Goal: Task Accomplishment & Management: Manage account settings

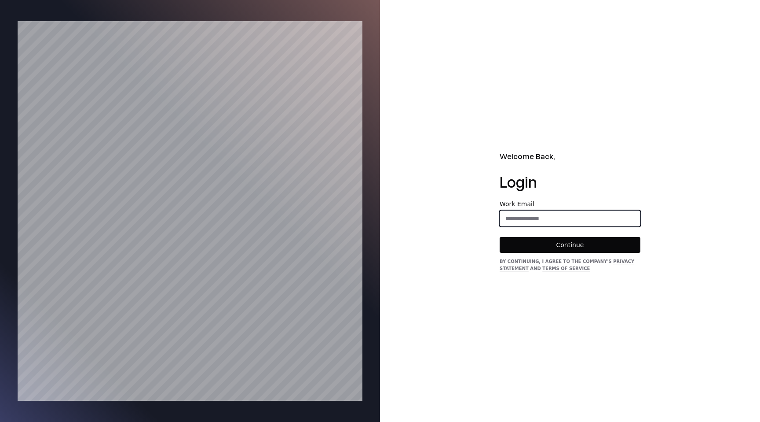
click at [547, 220] on input "email" at bounding box center [570, 218] width 140 height 16
type input "**********"
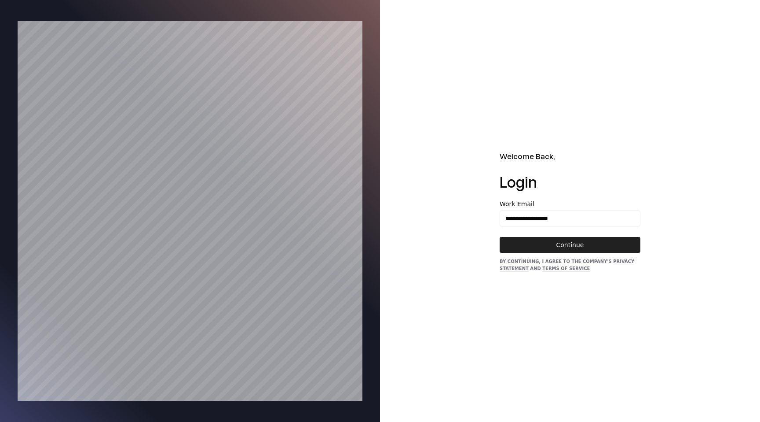
click at [558, 246] on button "Continue" at bounding box center [570, 245] width 141 height 16
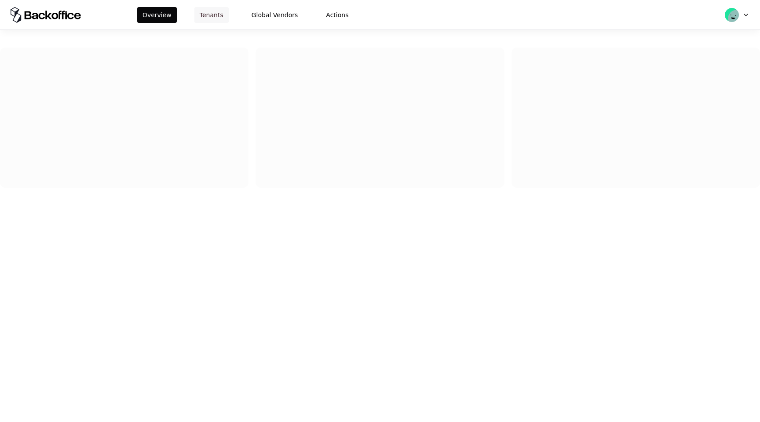
click at [207, 14] on button "Tenants" at bounding box center [212, 15] width 34 height 16
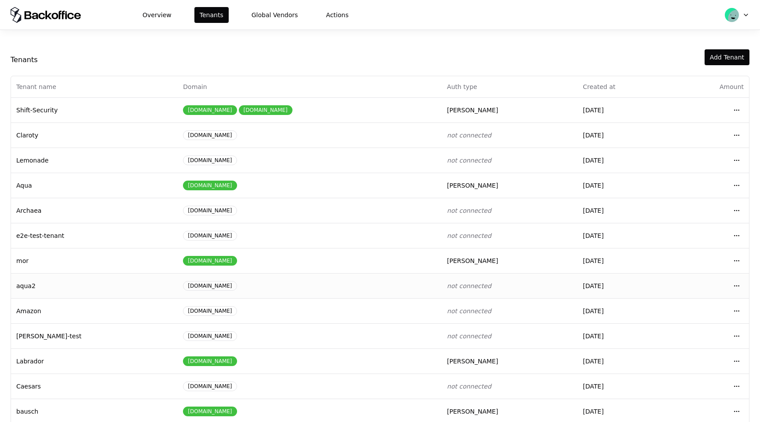
scroll to position [37, 0]
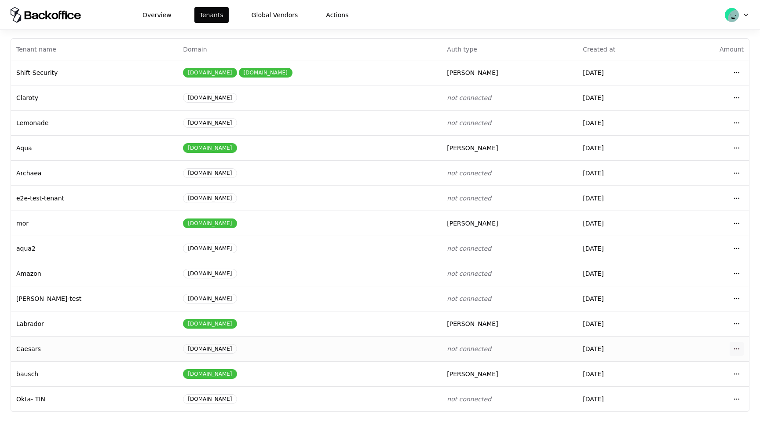
click at [736, 347] on html "Overview Tenants Global Vendors Actions Tenants Add Tenant Tenant name Domain A…" at bounding box center [380, 211] width 760 height 422
click at [736, 375] on html "Overview Tenants Global Vendors Actions Tenants Add Tenant Tenant name Domain A…" at bounding box center [380, 211] width 760 height 422
click at [670, 333] on div "Login to tenant" at bounding box center [698, 336] width 100 height 18
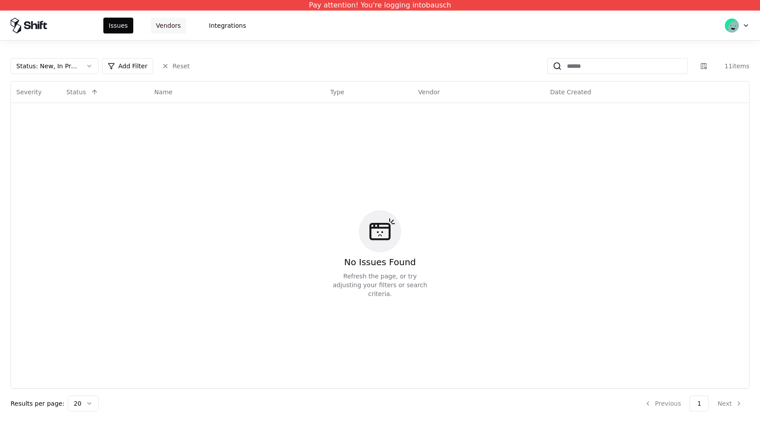
click at [169, 24] on button "Vendors" at bounding box center [168, 26] width 35 height 16
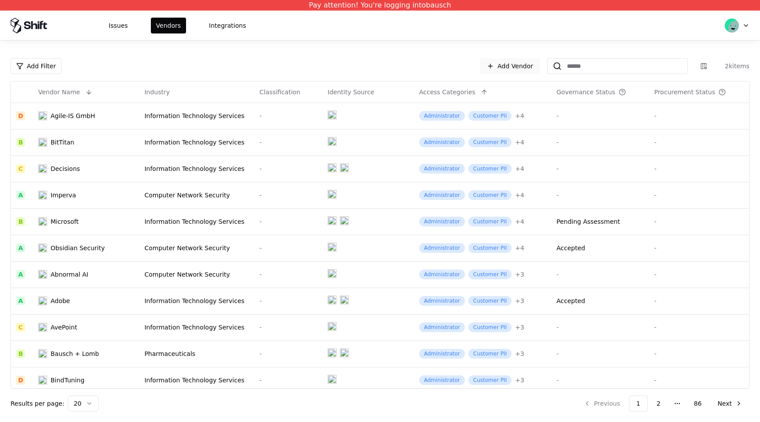
click at [496, 63] on link "Add Vendor" at bounding box center [510, 66] width 60 height 16
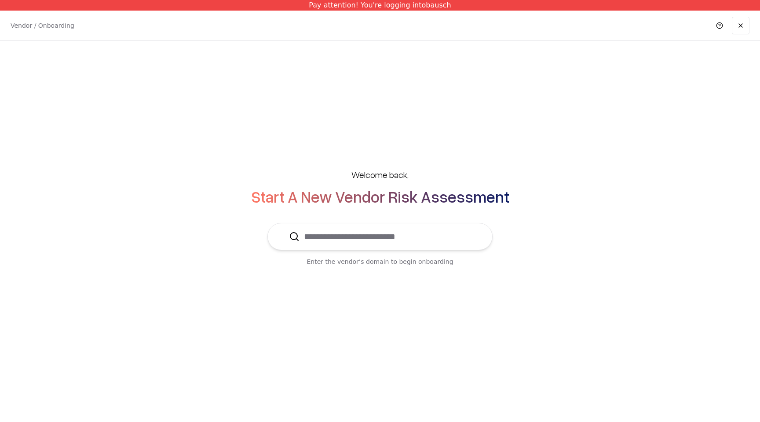
click at [403, 239] on input "text" at bounding box center [386, 236] width 172 height 26
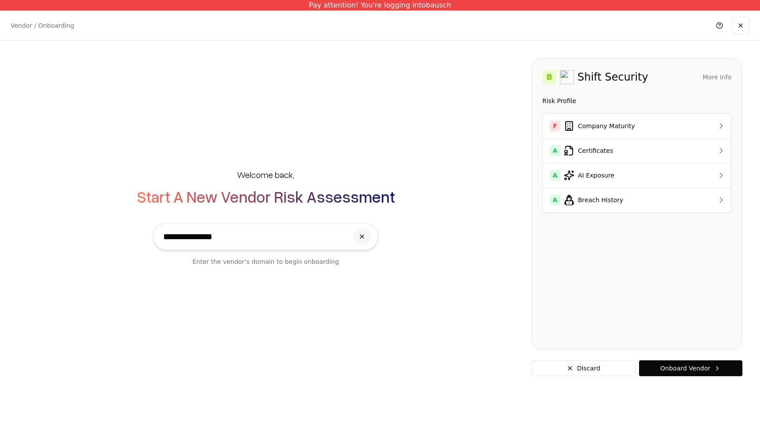
type input "**********"
click at [723, 75] on button "More info" at bounding box center [717, 77] width 29 height 16
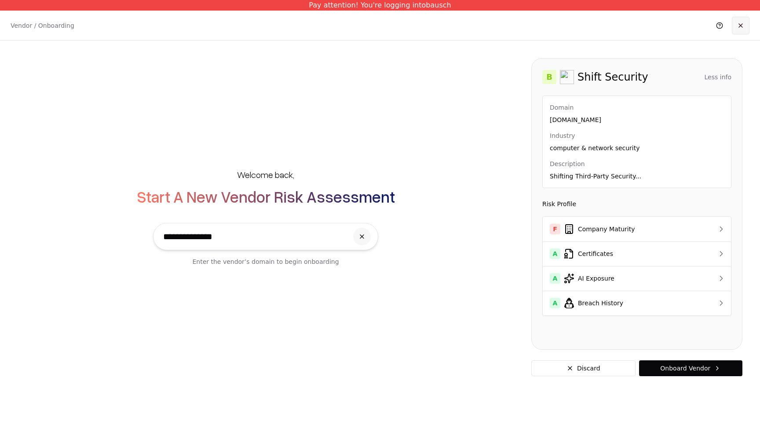
click at [746, 31] on link at bounding box center [741, 26] width 18 height 18
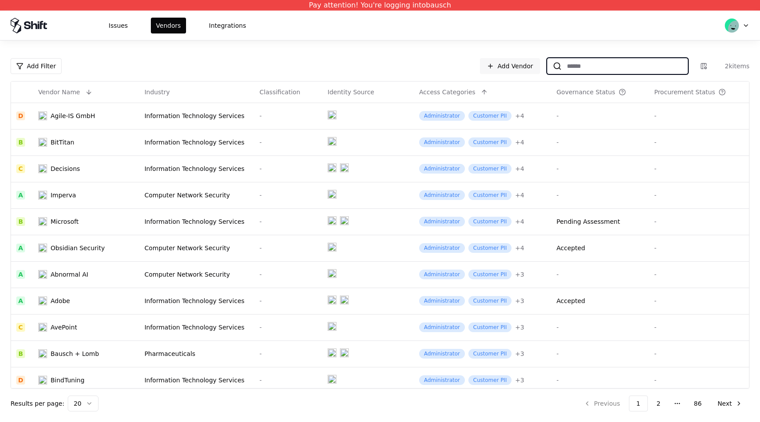
click at [600, 66] on input at bounding box center [625, 66] width 126 height 16
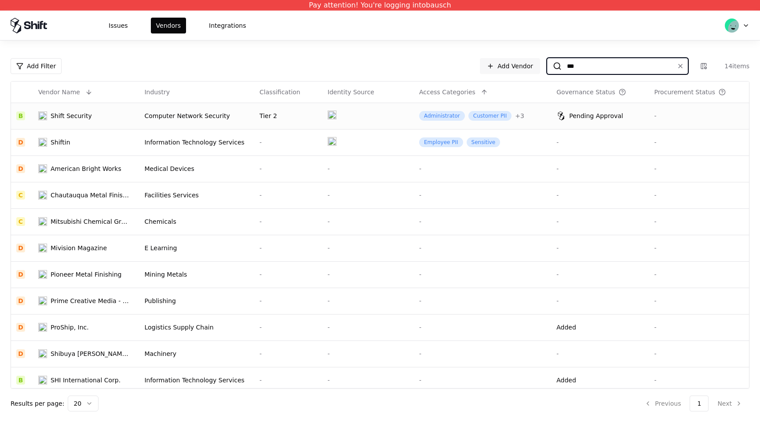
type input "***"
click at [397, 118] on td at bounding box center [369, 116] width 92 height 26
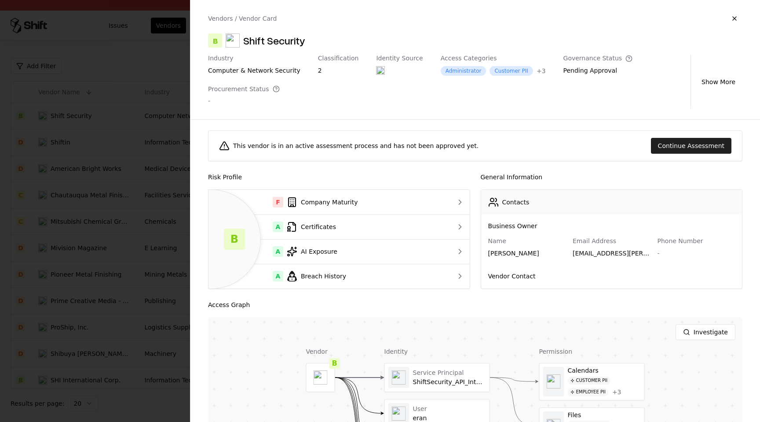
click at [709, 147] on button "Continue Assessment" at bounding box center [691, 146] width 81 height 16
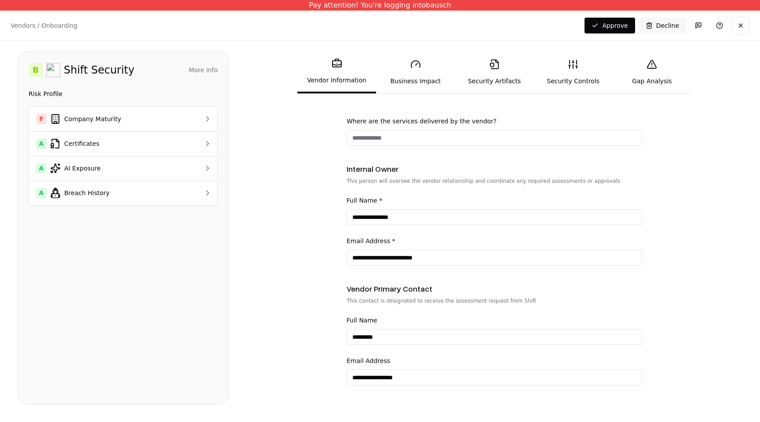
scroll to position [473, 0]
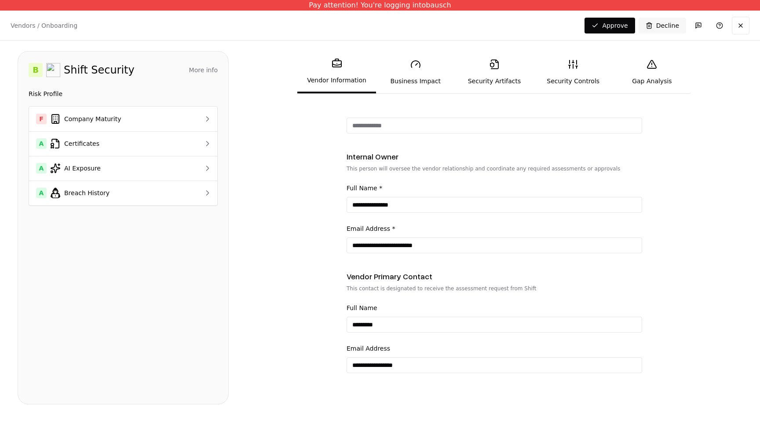
click at [411, 65] on icon at bounding box center [415, 64] width 9 height 7
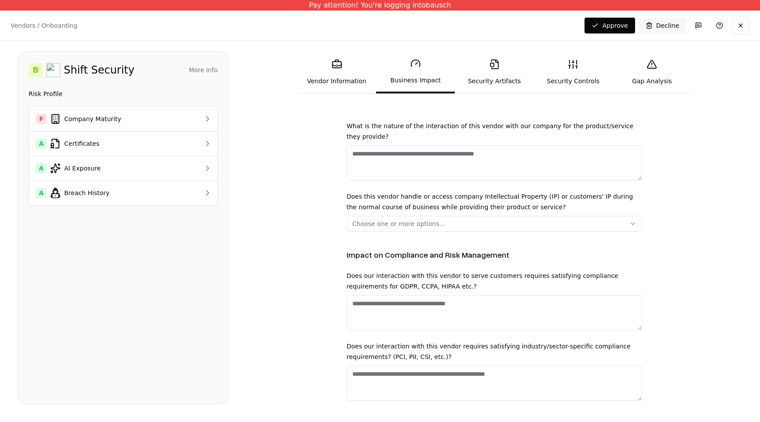
scroll to position [809, 0]
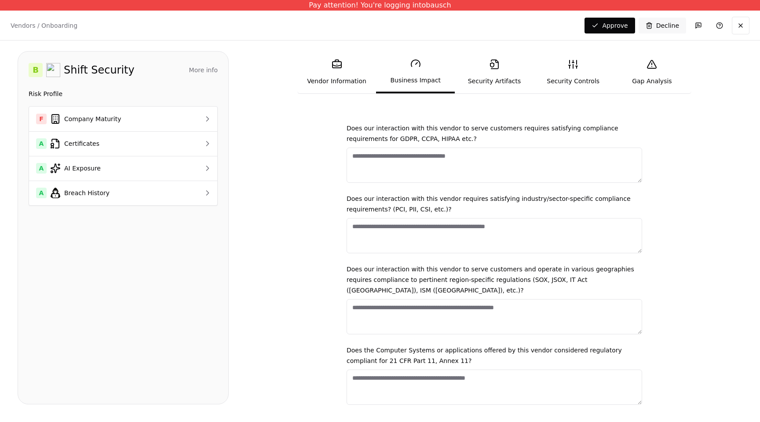
click at [481, 81] on link "Security Artifacts" at bounding box center [494, 72] width 79 height 40
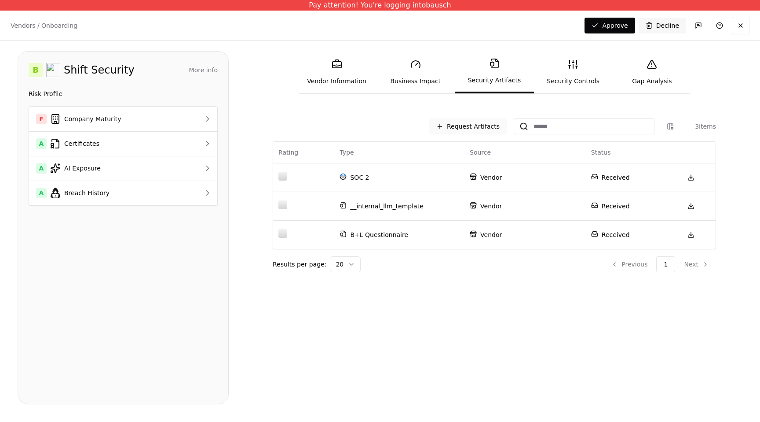
click at [460, 130] on button "Request Artifacts" at bounding box center [468, 126] width 77 height 16
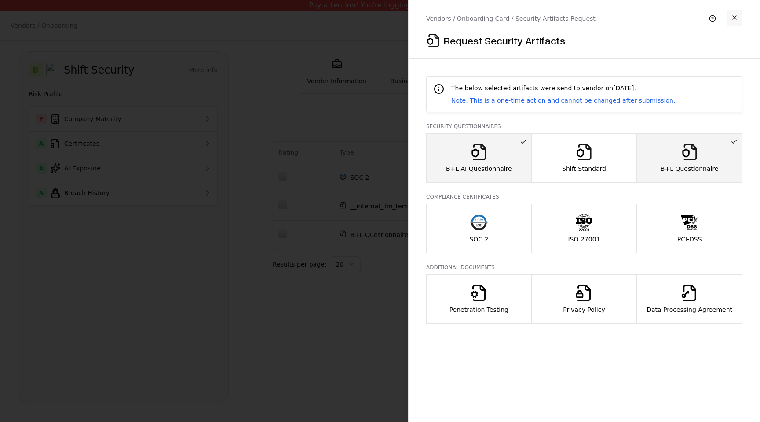
click at [738, 17] on button "button" at bounding box center [735, 18] width 16 height 16
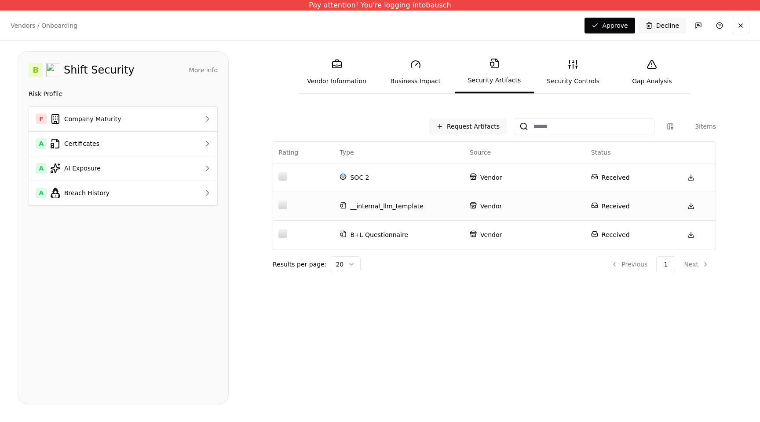
click at [419, 214] on td "__internal_llm_template" at bounding box center [399, 205] width 130 height 29
click at [692, 175] on link at bounding box center [692, 178] width 18 height 18
click at [693, 207] on link at bounding box center [692, 206] width 18 height 18
click at [687, 208] on link at bounding box center [692, 206] width 18 height 18
click at [580, 88] on link "Security Controls" at bounding box center [573, 72] width 79 height 40
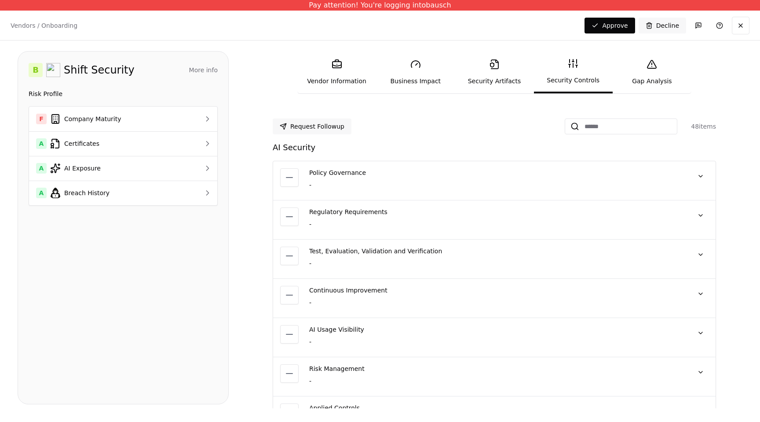
click at [578, 84] on link "Security Controls" at bounding box center [573, 72] width 79 height 42
click at [723, 28] on link at bounding box center [720, 26] width 18 height 18
click at [702, 78] on div "Vendor Information Business Impact Security Artifacts Security Controls Gap Ana…" at bounding box center [494, 229] width 496 height 357
click at [493, 82] on link "Security Artifacts" at bounding box center [494, 72] width 79 height 40
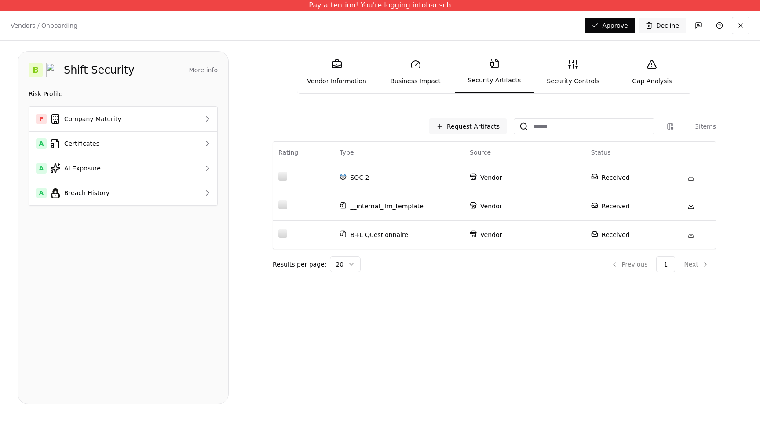
click at [588, 78] on link "Security Controls" at bounding box center [573, 72] width 79 height 40
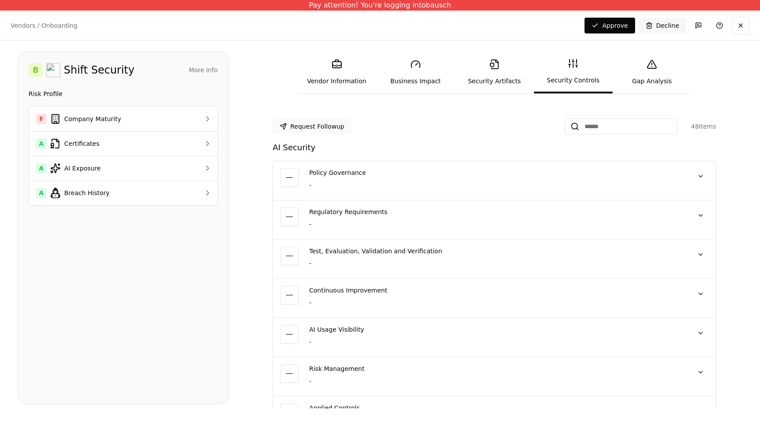
click at [331, 128] on button "Request Followup" at bounding box center [312, 126] width 79 height 16
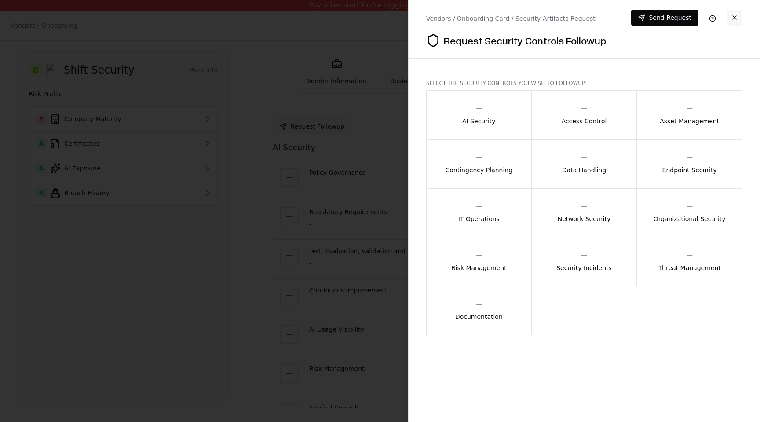
click at [735, 22] on button "button" at bounding box center [735, 18] width 16 height 16
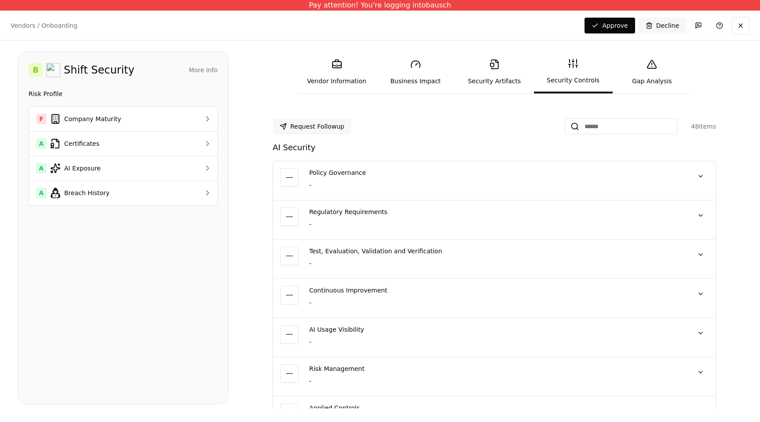
click at [324, 76] on link "Vendor Information" at bounding box center [337, 72] width 79 height 40
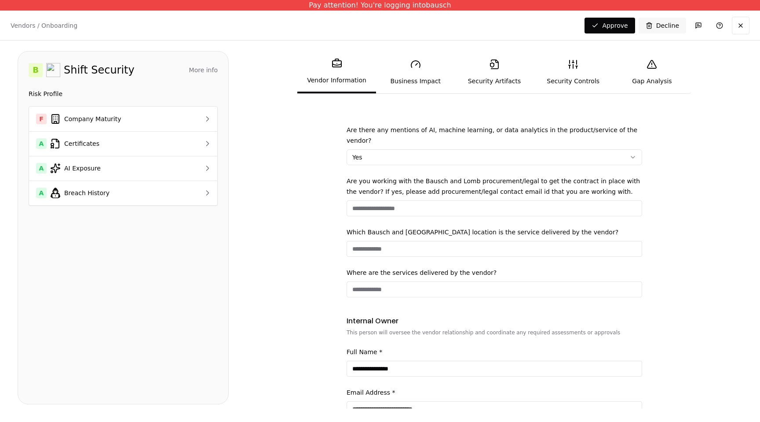
scroll to position [473, 0]
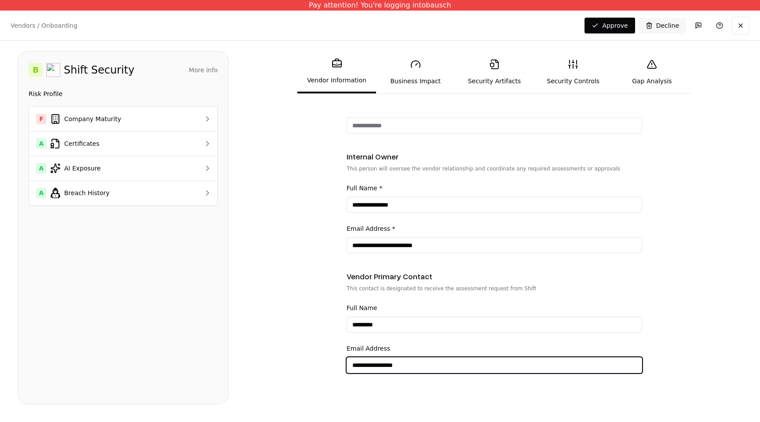
click at [378, 360] on input "**********" at bounding box center [494, 365] width 295 height 16
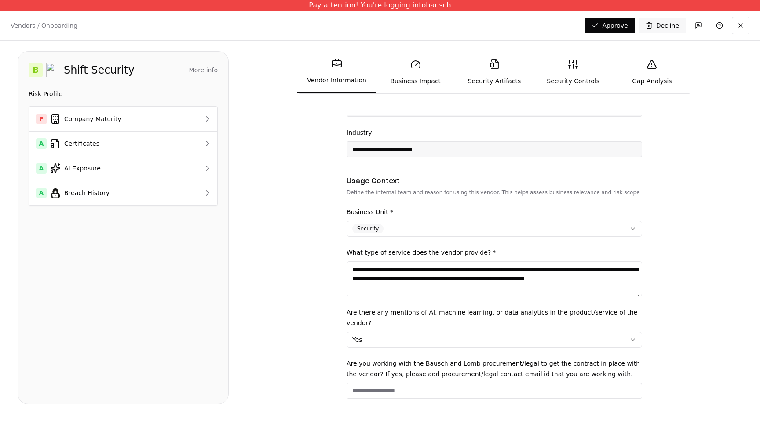
scroll to position [0, 0]
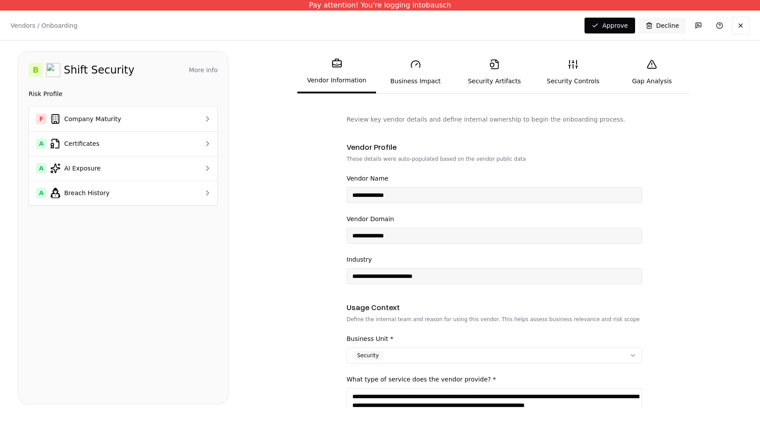
click at [577, 68] on icon at bounding box center [573, 64] width 11 height 11
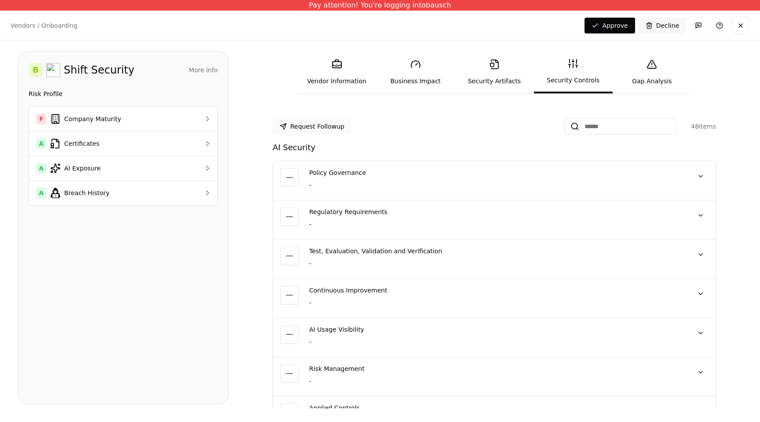
click at [340, 128] on button "Request Followup" at bounding box center [312, 126] width 79 height 16
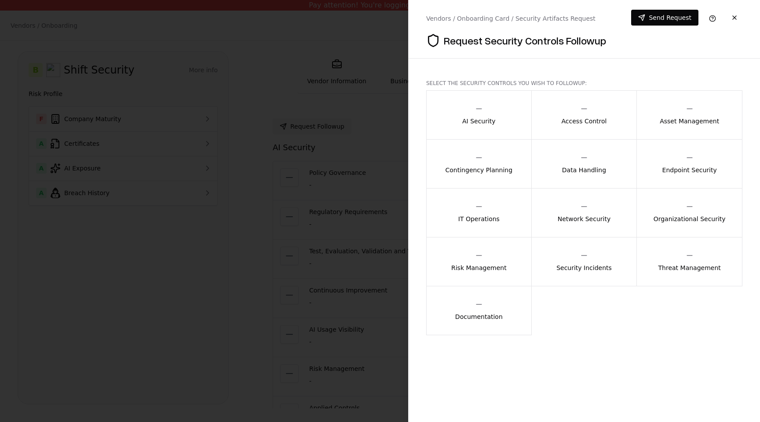
click at [595, 166] on p "Data Handling" at bounding box center [584, 169] width 44 height 9
click at [606, 170] on button "Data Handling" at bounding box center [585, 163] width 106 height 49
click at [736, 18] on button "button" at bounding box center [735, 18] width 16 height 16
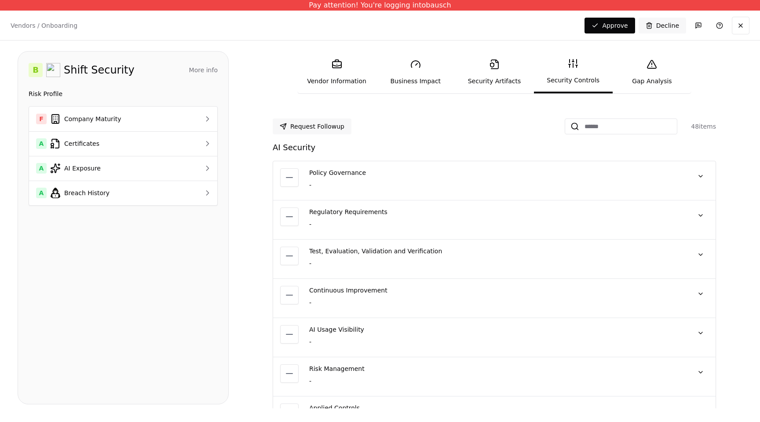
click at [662, 82] on link "Gap Analysis" at bounding box center [652, 72] width 79 height 40
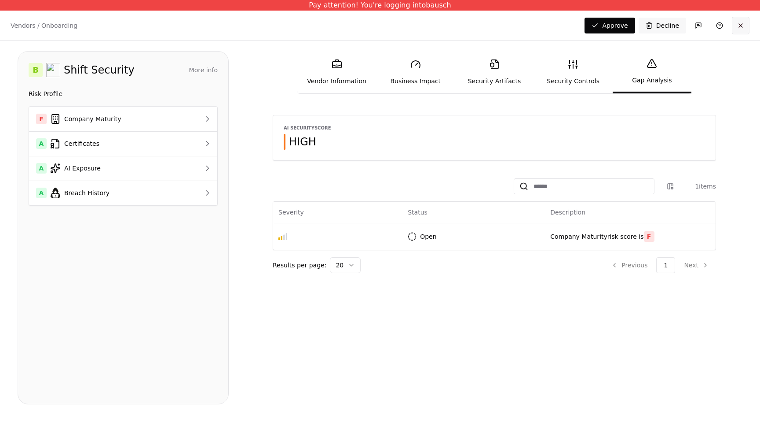
click at [742, 27] on button at bounding box center [741, 26] width 18 height 18
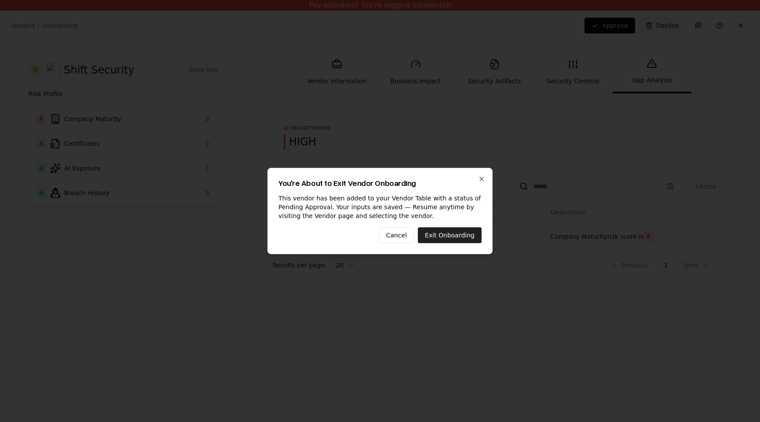
click at [440, 236] on button "Exit Onboarding" at bounding box center [450, 235] width 64 height 16
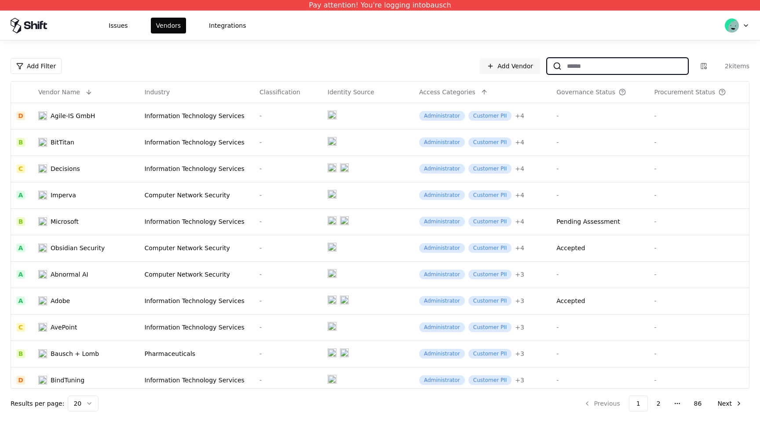
click at [623, 67] on input at bounding box center [625, 66] width 126 height 16
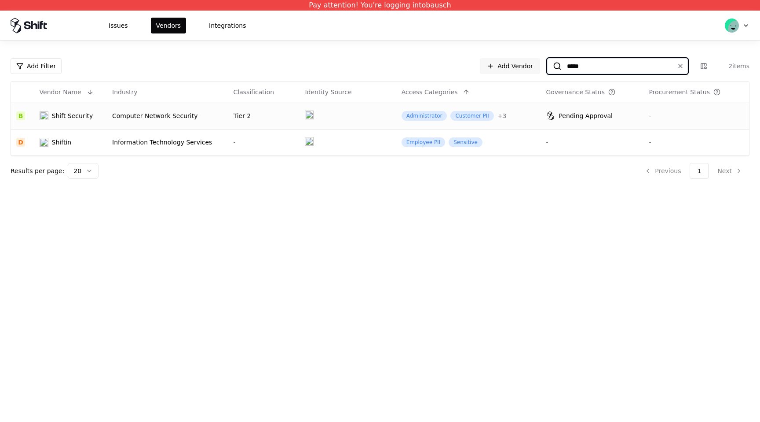
type input "*****"
click at [283, 117] on div "Tier 2" at bounding box center [264, 115] width 61 height 9
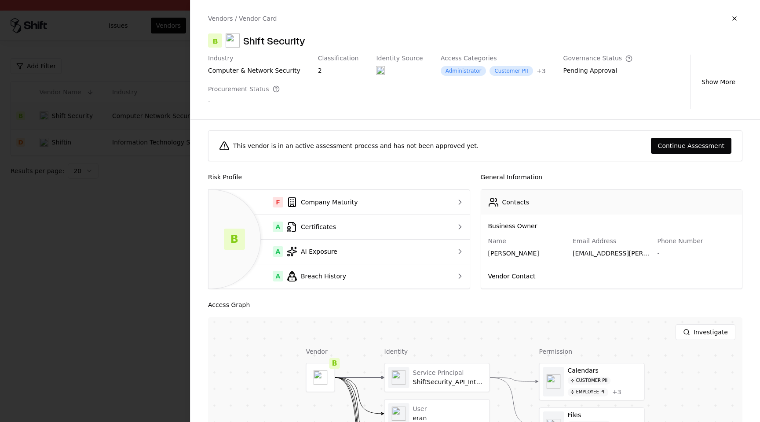
scroll to position [131, 0]
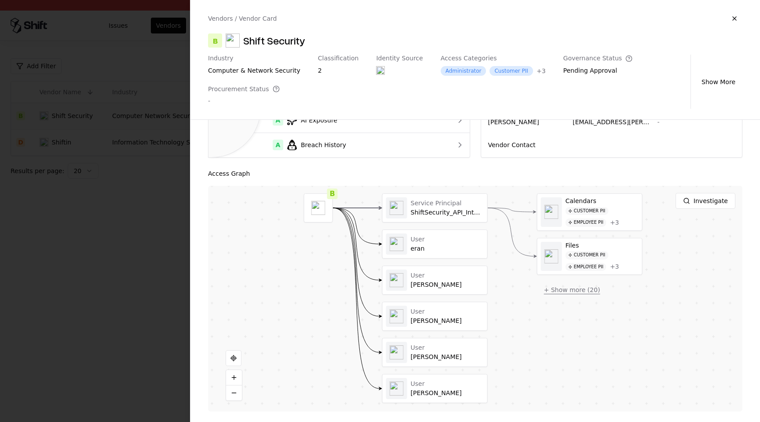
click at [584, 287] on button "+ Show more ( 20 )" at bounding box center [572, 290] width 70 height 16
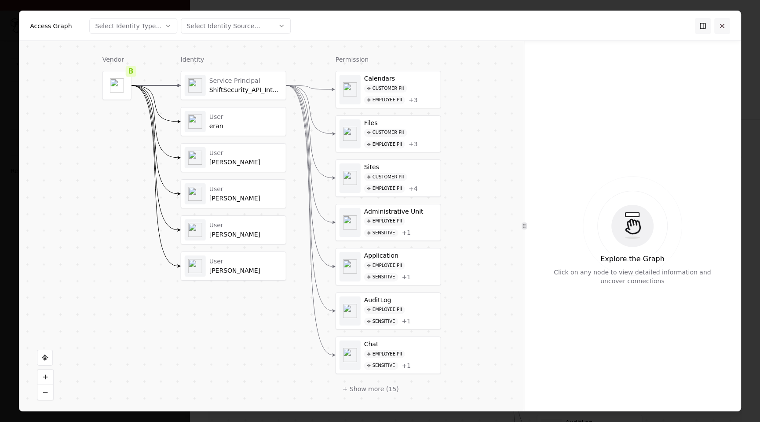
click at [721, 24] on button at bounding box center [723, 26] width 16 height 16
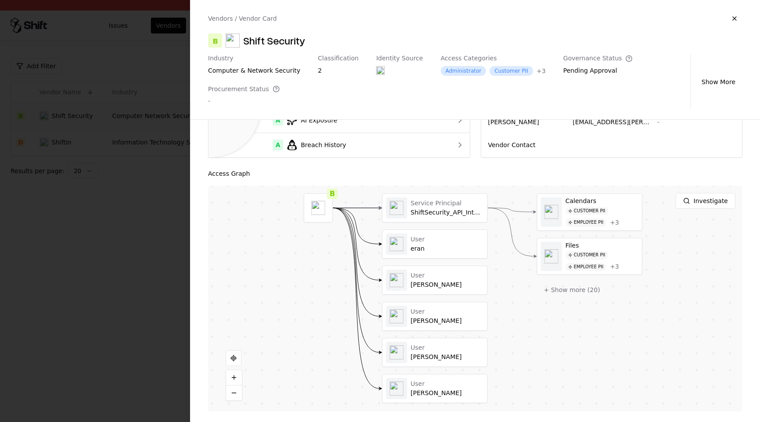
scroll to position [0, 0]
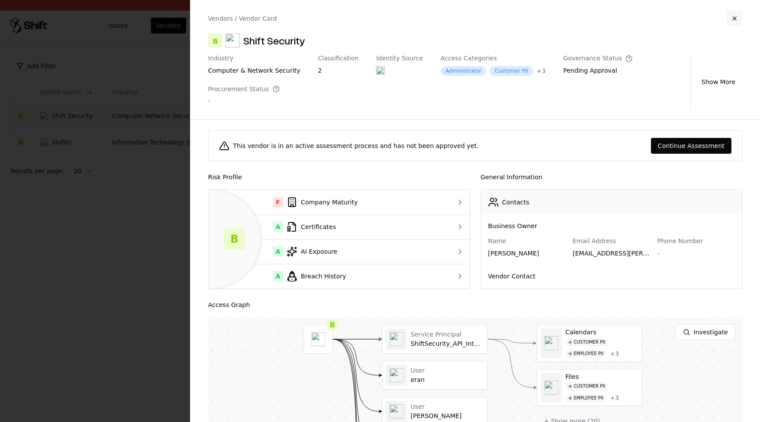
click at [731, 18] on button "button" at bounding box center [735, 19] width 16 height 16
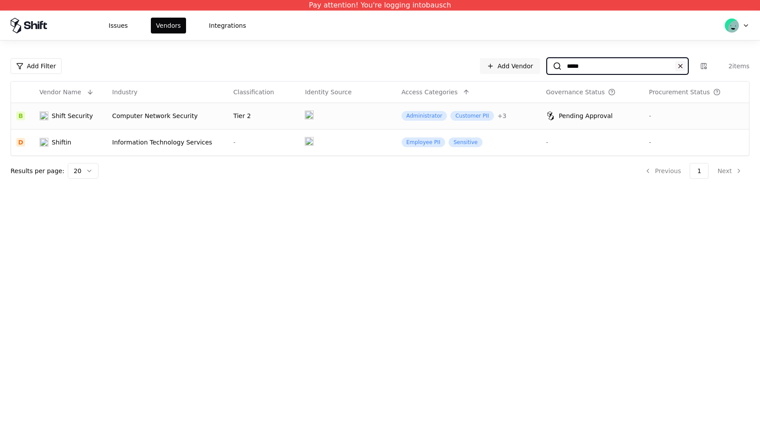
click at [680, 63] on button at bounding box center [681, 66] width 11 height 11
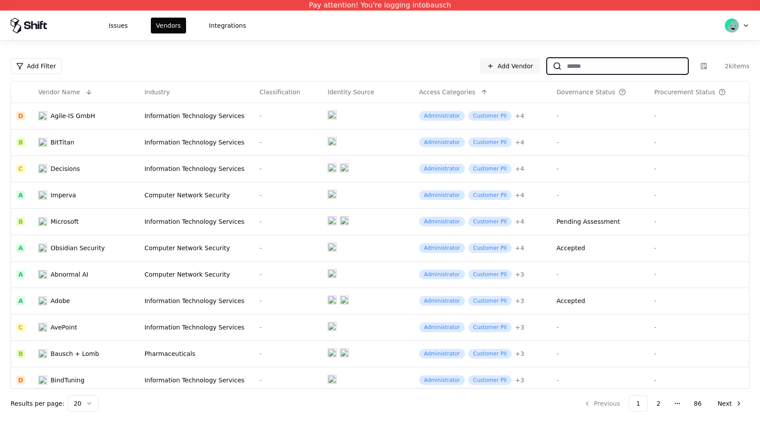
click at [606, 66] on input at bounding box center [625, 66] width 126 height 16
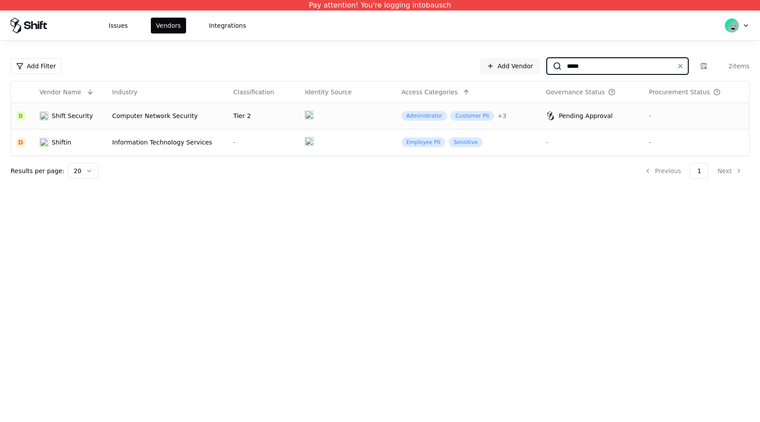
type input "*****"
click at [264, 123] on td "Tier 2" at bounding box center [264, 116] width 72 height 26
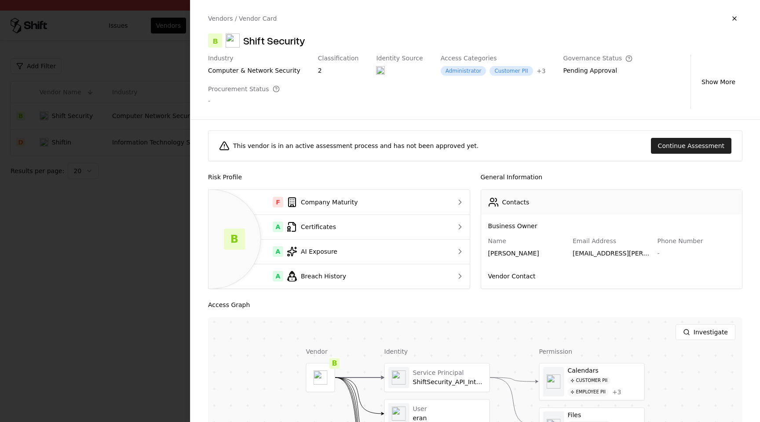
click at [683, 147] on button "Continue Assessment" at bounding box center [691, 146] width 81 height 16
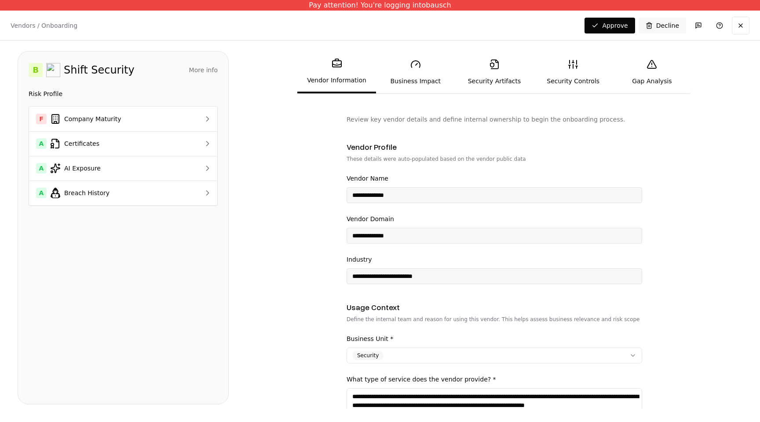
click at [578, 69] on icon at bounding box center [573, 64] width 11 height 11
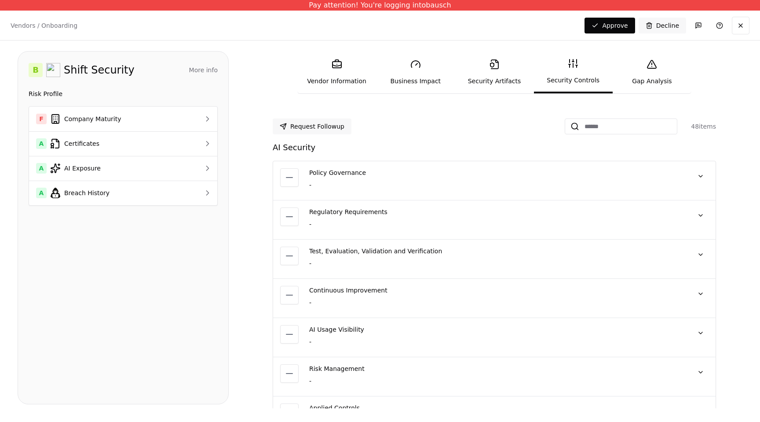
click at [635, 69] on link "Gap Analysis" at bounding box center [652, 72] width 79 height 40
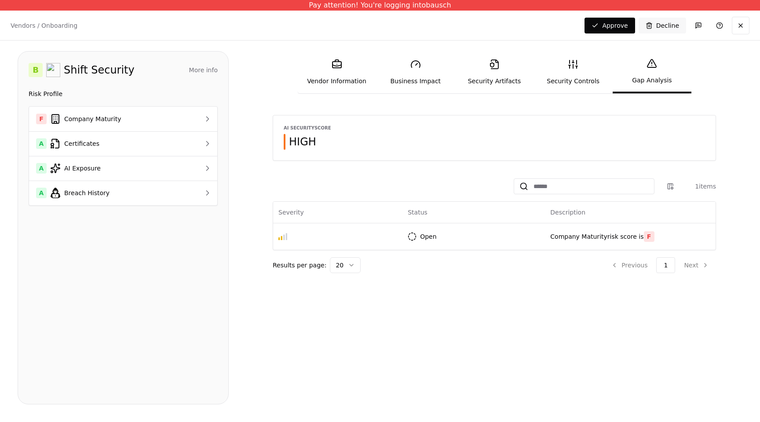
click at [316, 143] on div "HIGH" at bounding box center [308, 142] width 48 height 16
click at [160, 147] on div "A Certificates" at bounding box center [107, 143] width 143 height 11
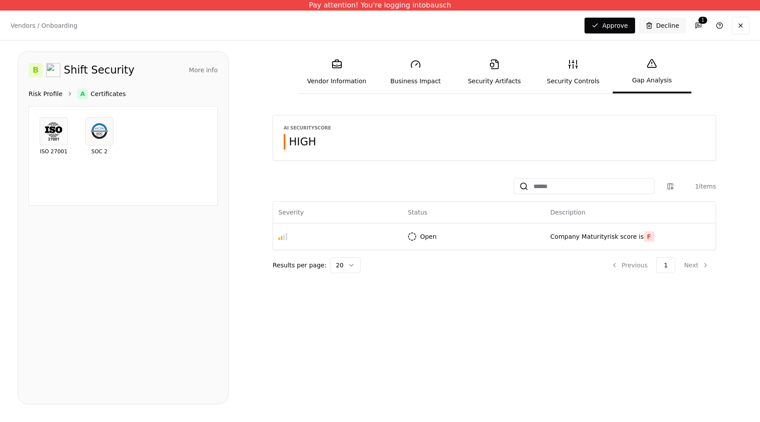
click at [42, 96] on link "Risk Profile" at bounding box center [46, 93] width 34 height 9
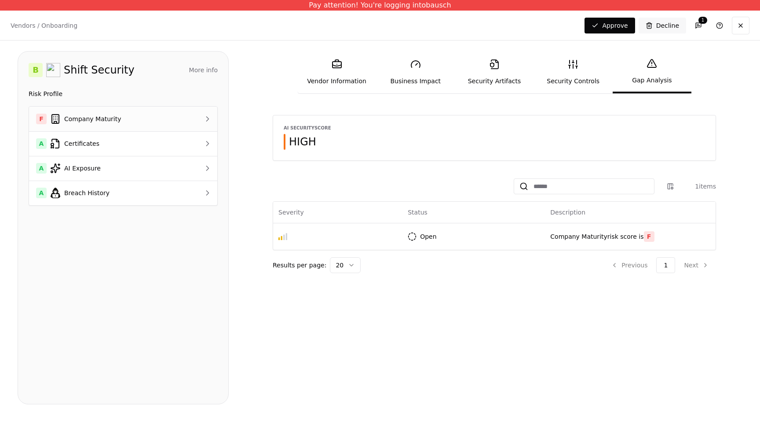
click at [70, 121] on div "F Company Maturity" at bounding box center [107, 119] width 143 height 11
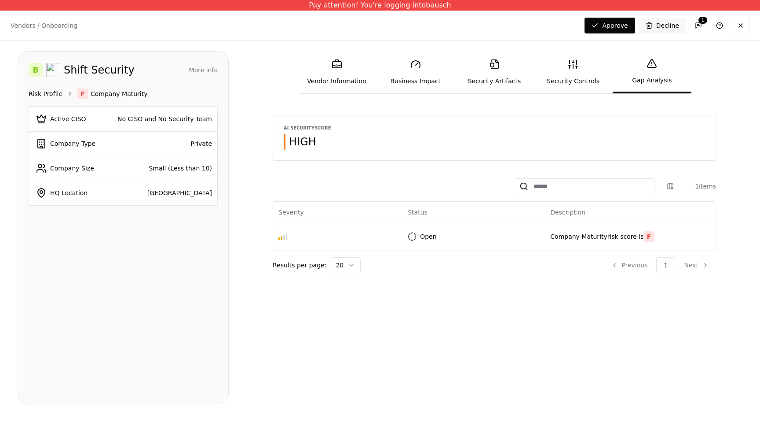
click at [51, 93] on link "Risk Profile" at bounding box center [46, 93] width 34 height 9
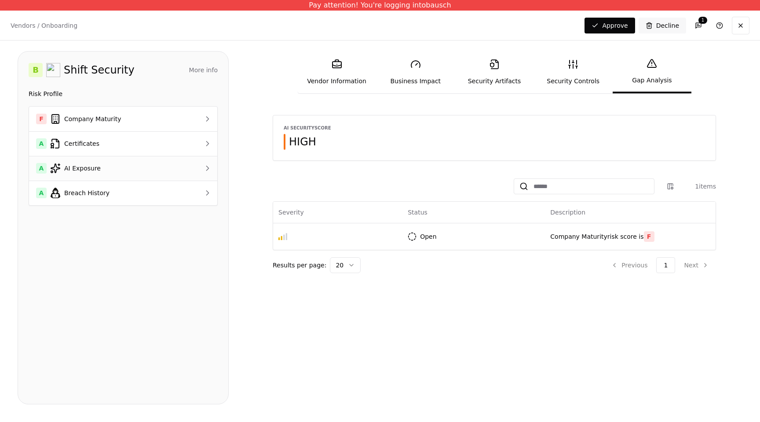
click at [72, 159] on td "A AI Exposure" at bounding box center [108, 168] width 158 height 25
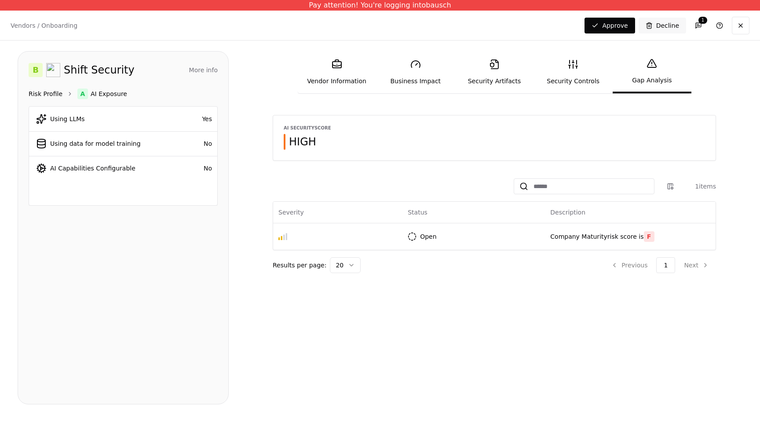
click at [55, 95] on link "Risk Profile" at bounding box center [46, 93] width 34 height 9
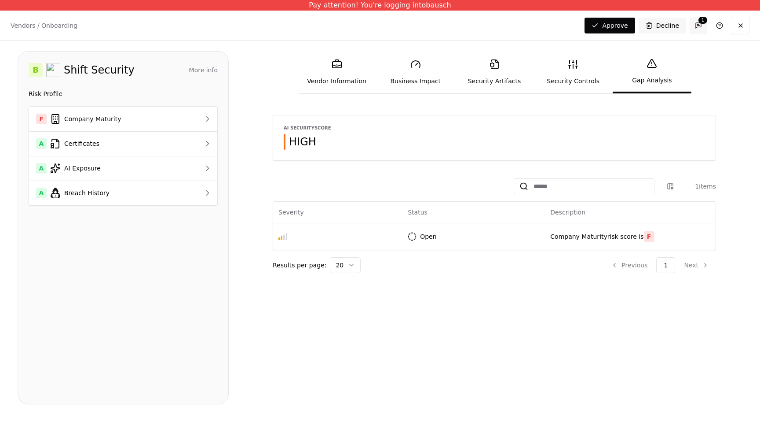
click at [702, 26] on button "1" at bounding box center [699, 26] width 18 height 18
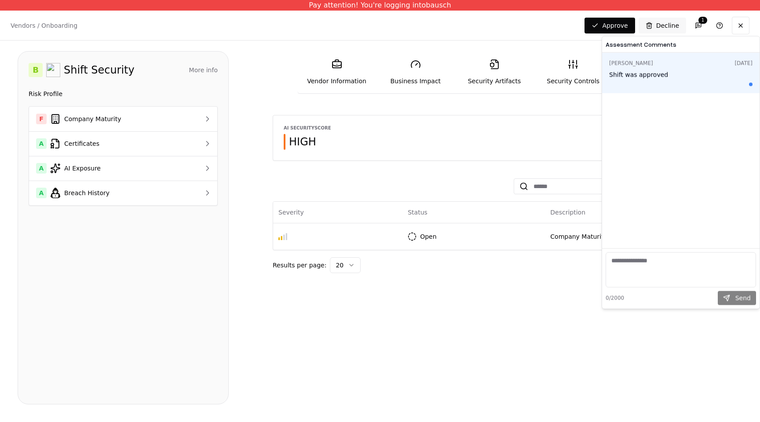
click at [653, 73] on div "Shift was approved" at bounding box center [681, 74] width 143 height 9
click at [744, 24] on button at bounding box center [741, 26] width 18 height 18
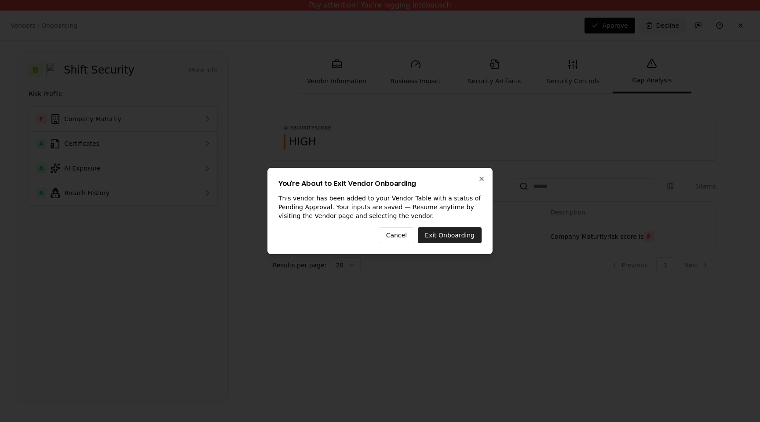
click at [453, 233] on button "Exit Onboarding" at bounding box center [450, 235] width 64 height 16
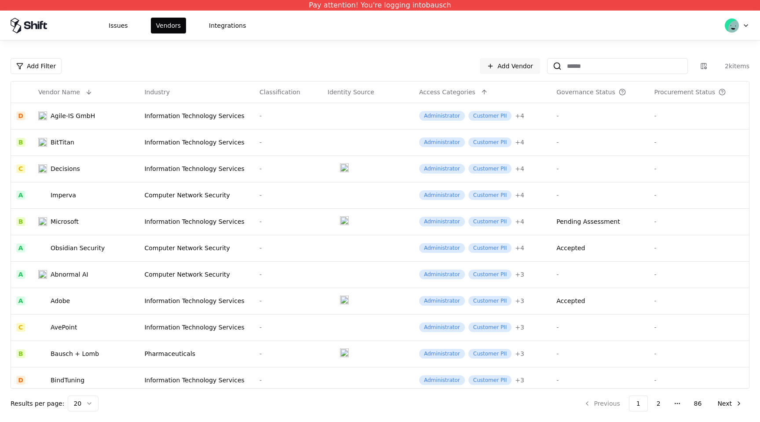
click at [109, 16] on div "Issues Vendors Integrations" at bounding box center [380, 25] width 760 height 29
click at [111, 23] on button "Issues" at bounding box center [118, 26] width 30 height 16
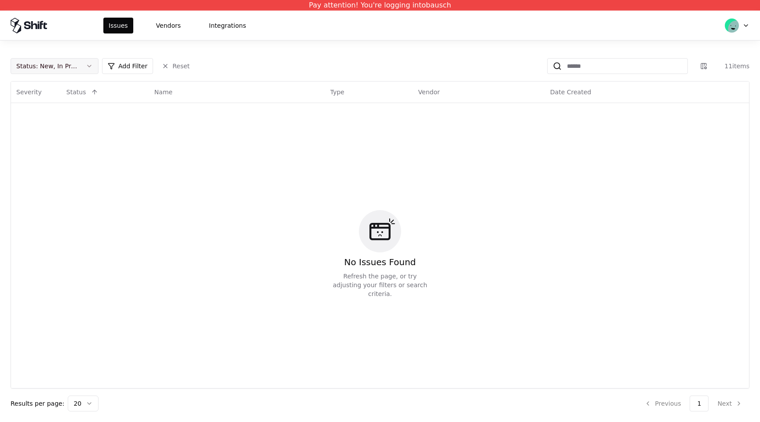
click at [81, 63] on button "Status : New, In Progress" at bounding box center [55, 66] width 88 height 16
click at [48, 157] on div "Draft" at bounding box center [55, 153] width 84 height 18
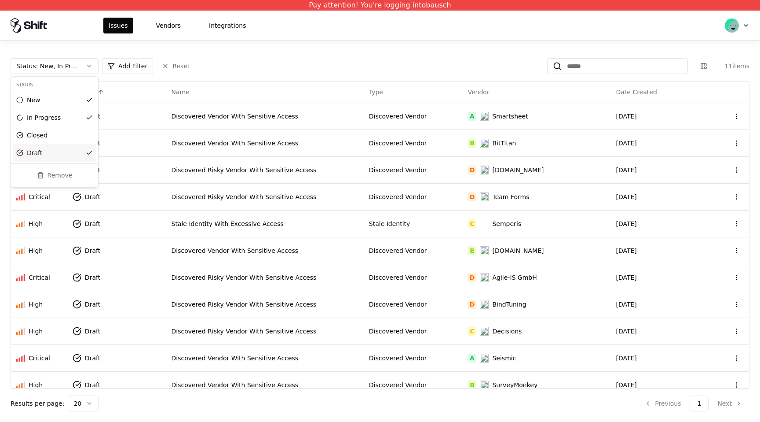
click at [331, 71] on html "Pay attention! You're logging into bausch Issues Vendors Integrations Status : …" at bounding box center [380, 211] width 760 height 422
click at [273, 118] on div "Discovered Vendor With Sensitive Access" at bounding box center [265, 116] width 187 height 9
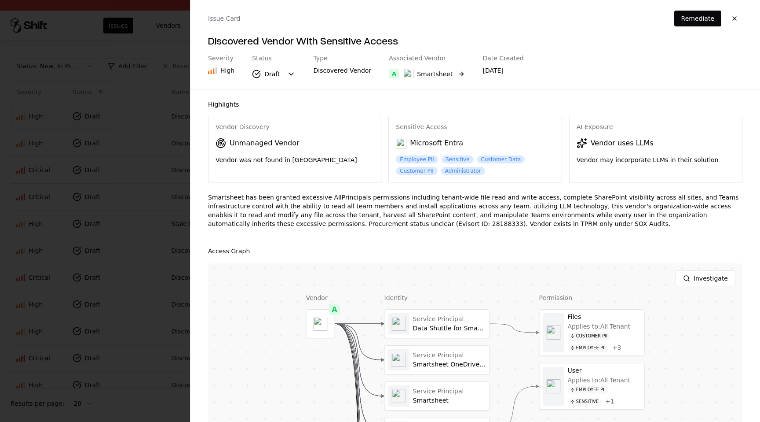
click at [455, 77] on button "A Smartsheet" at bounding box center [427, 74] width 76 height 16
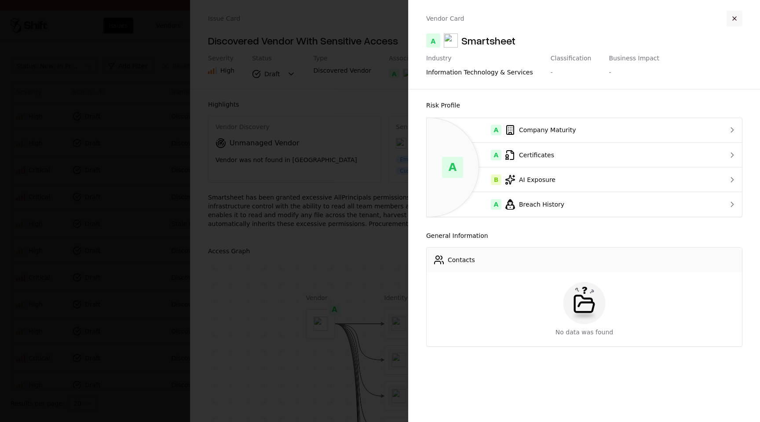
click at [741, 21] on button "button" at bounding box center [735, 19] width 16 height 16
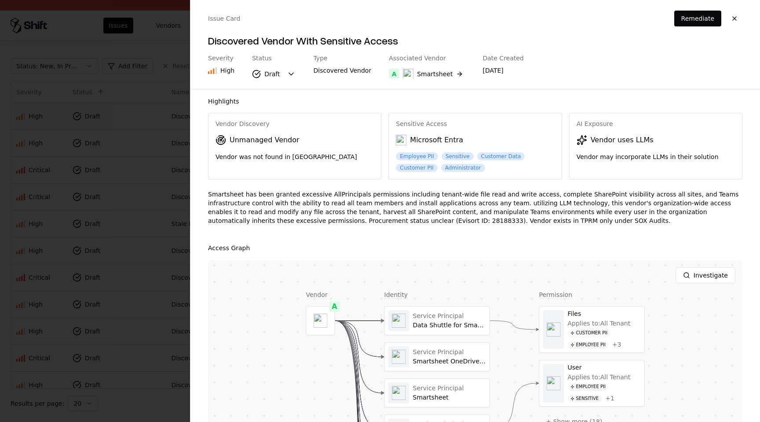
scroll to position [2, 0]
click at [437, 71] on div "Smartsheet" at bounding box center [435, 74] width 36 height 9
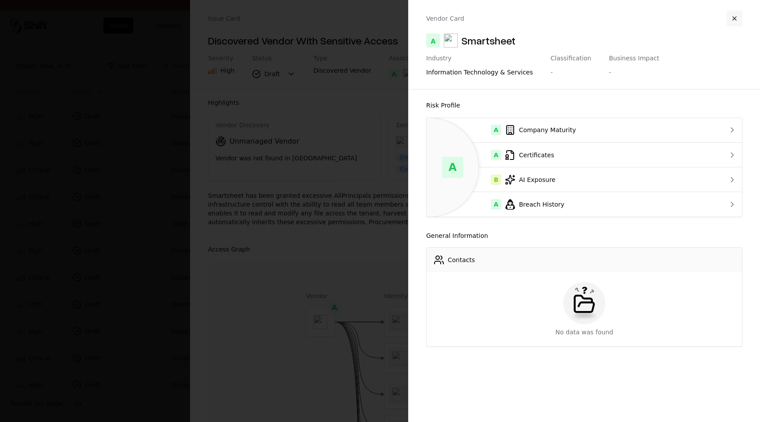
click at [733, 21] on button "button" at bounding box center [735, 19] width 16 height 16
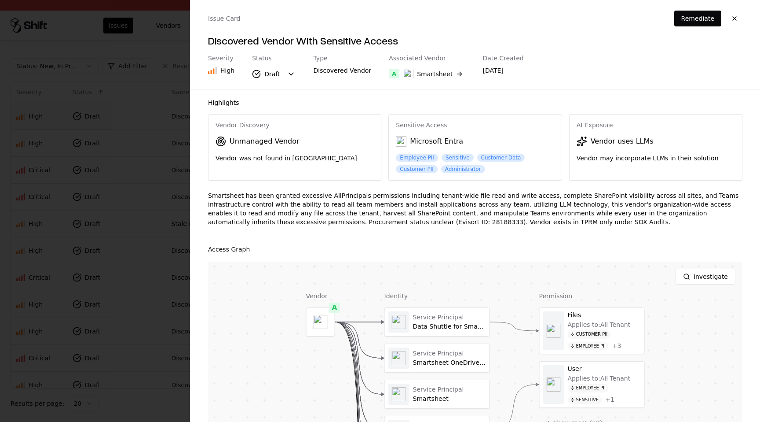
click at [325, 223] on div "Smartsheet has been granted excessive AllPrincipals permissions including tenan…" at bounding box center [475, 212] width 535 height 42
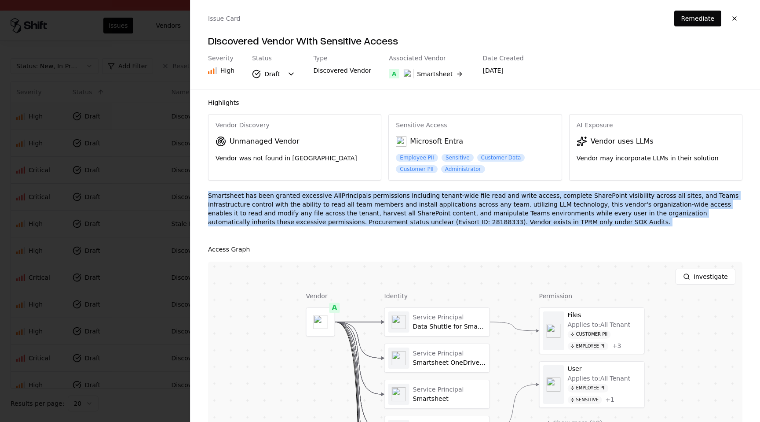
click at [325, 223] on div "Smartsheet has been granted excessive AllPrincipals permissions including tenan…" at bounding box center [475, 212] width 535 height 42
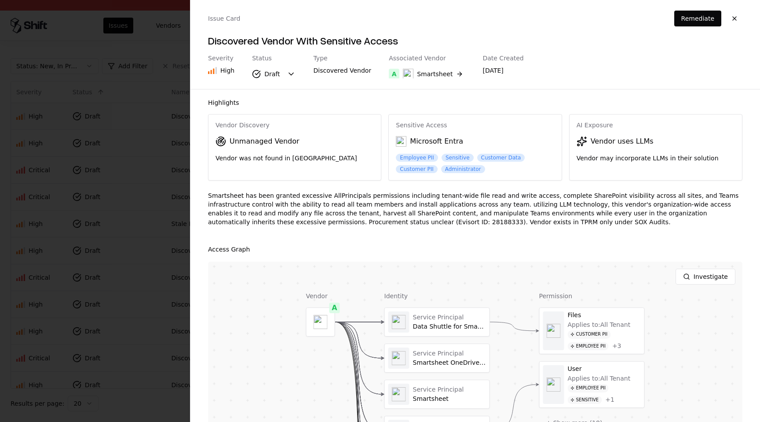
click at [448, 221] on div "Smartsheet has been granted excessive AllPrincipals permissions including tenan…" at bounding box center [475, 212] width 535 height 42
drag, startPoint x: 305, startPoint y: 222, endPoint x: 353, endPoint y: 222, distance: 47.1
click at [353, 222] on div "Smartsheet has been granted excessive AllPrincipals permissions including tenan…" at bounding box center [475, 212] width 535 height 42
drag, startPoint x: 445, startPoint y: 224, endPoint x: 486, endPoint y: 226, distance: 41.0
click at [486, 226] on div "Smartsheet has been granted excessive AllPrincipals permissions including tenan…" at bounding box center [475, 212] width 535 height 42
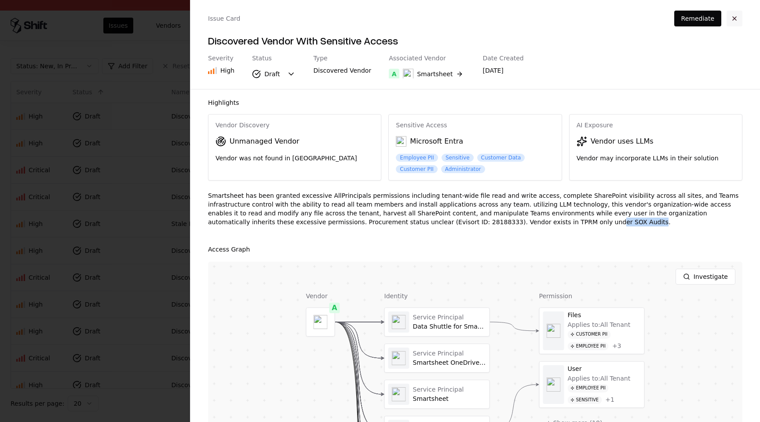
click at [738, 15] on button "button" at bounding box center [735, 19] width 16 height 16
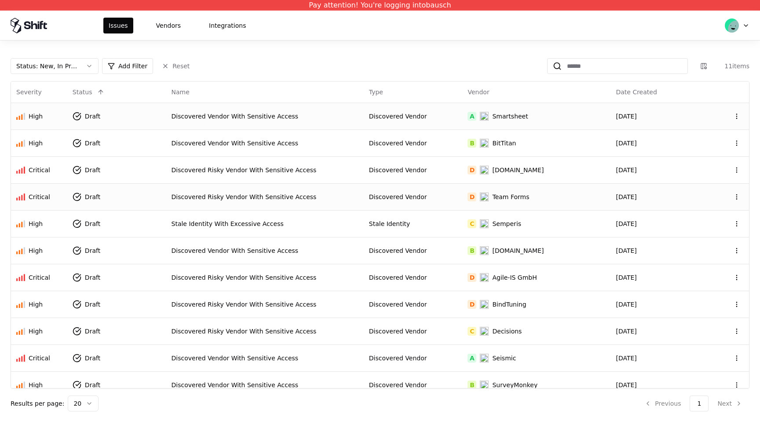
click at [522, 189] on td "D Team Forms" at bounding box center [537, 196] width 148 height 27
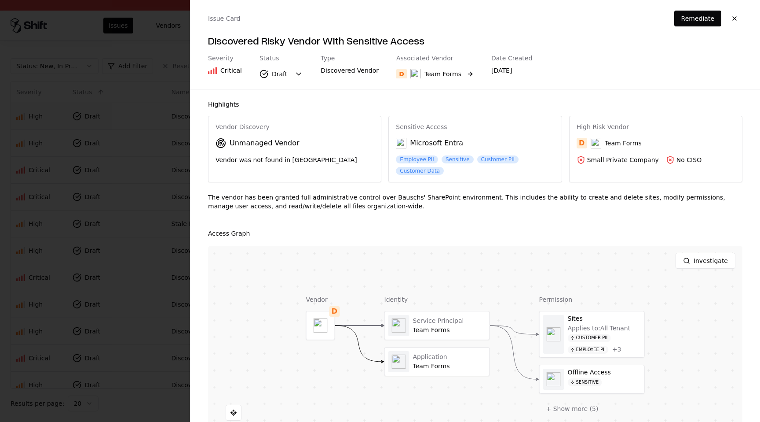
click at [460, 74] on button "D Team Forms" at bounding box center [435, 74] width 77 height 16
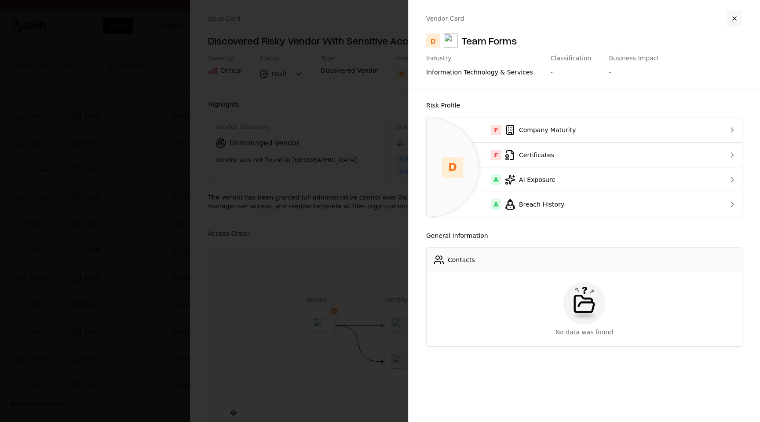
click at [738, 19] on button "button" at bounding box center [735, 19] width 16 height 16
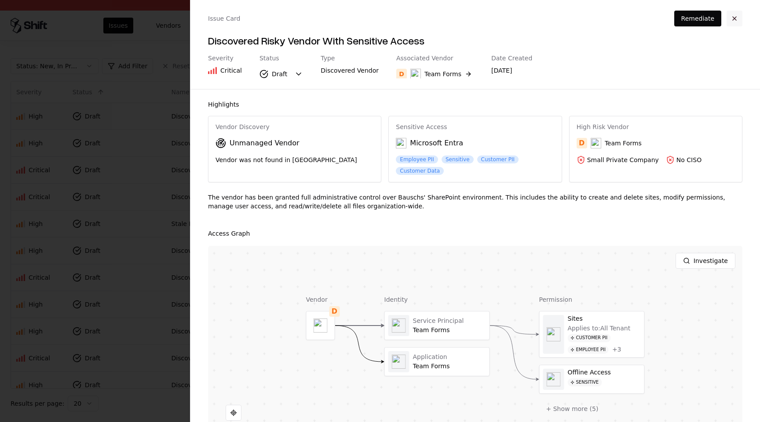
click at [740, 21] on button "button" at bounding box center [735, 19] width 16 height 16
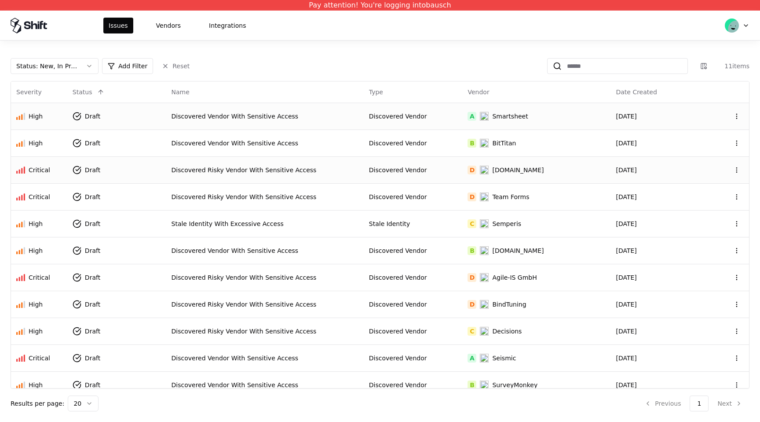
click at [485, 179] on td "D [DOMAIN_NAME]" at bounding box center [537, 169] width 148 height 27
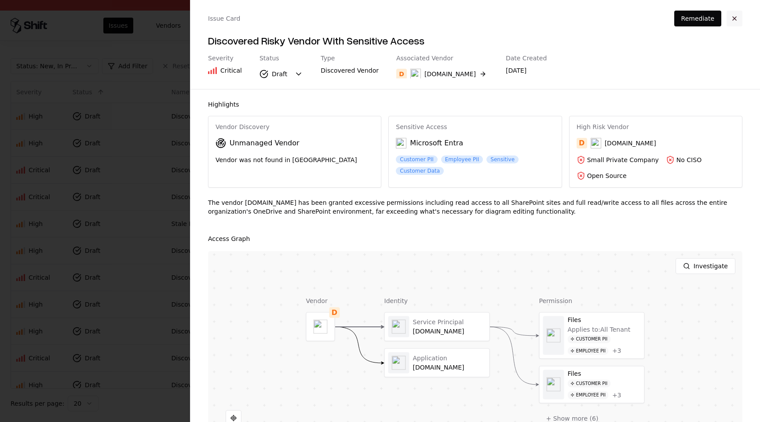
click at [742, 18] on button "button" at bounding box center [735, 19] width 16 height 16
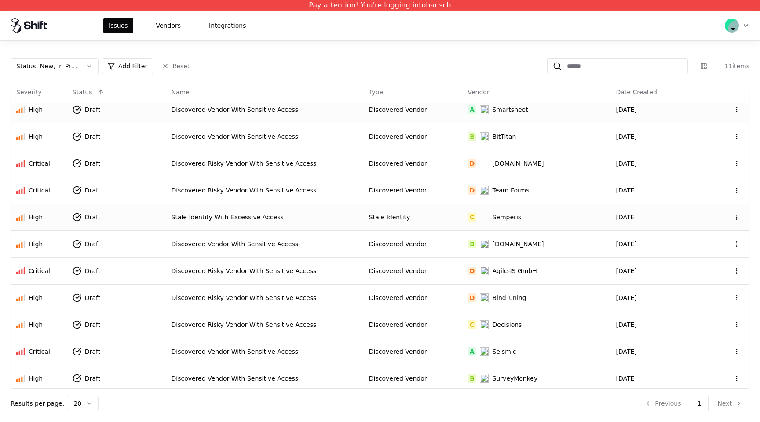
scroll to position [7, 0]
click at [509, 157] on td "D [DOMAIN_NAME]" at bounding box center [537, 162] width 148 height 27
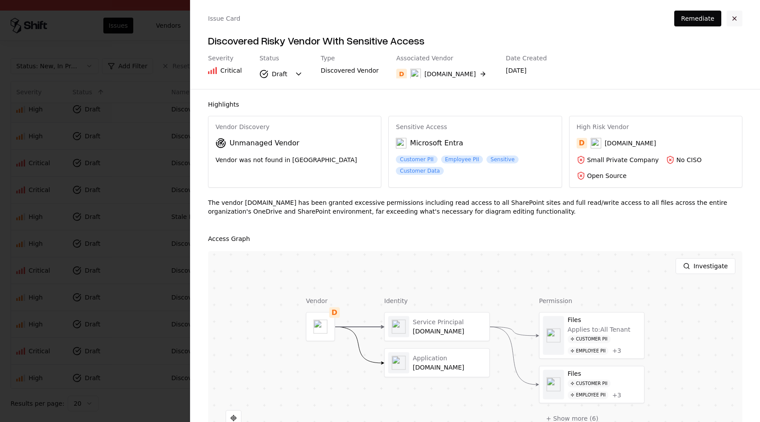
click at [732, 20] on button "button" at bounding box center [735, 19] width 16 height 16
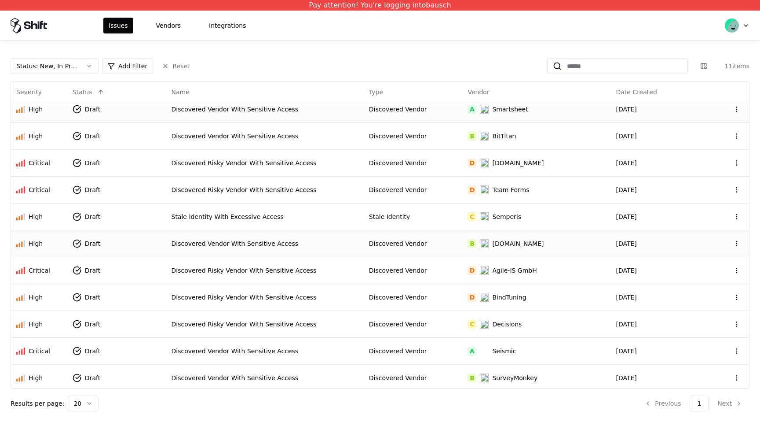
scroll to position [10, 0]
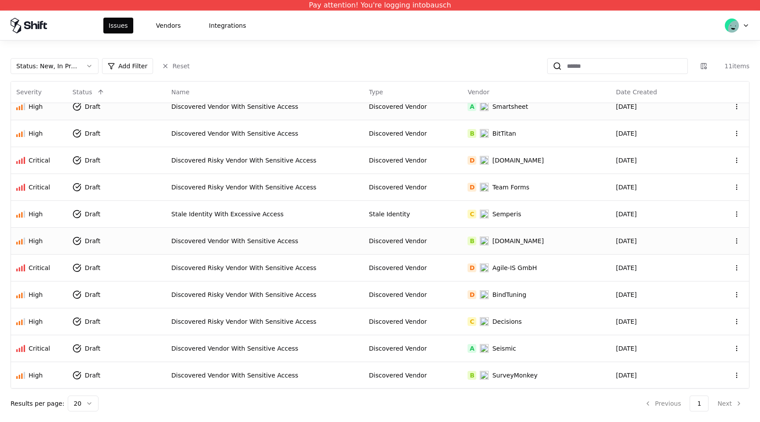
click at [443, 242] on div "Discovered Vendor" at bounding box center [413, 240] width 88 height 9
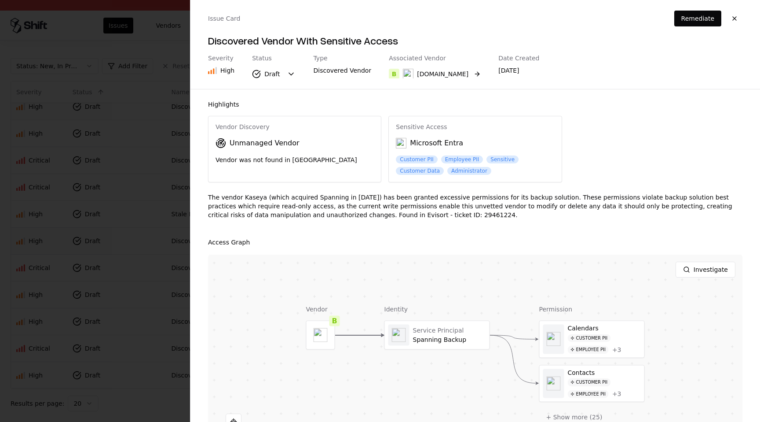
click at [444, 73] on div "[DOMAIN_NAME]" at bounding box center [442, 74] width 51 height 9
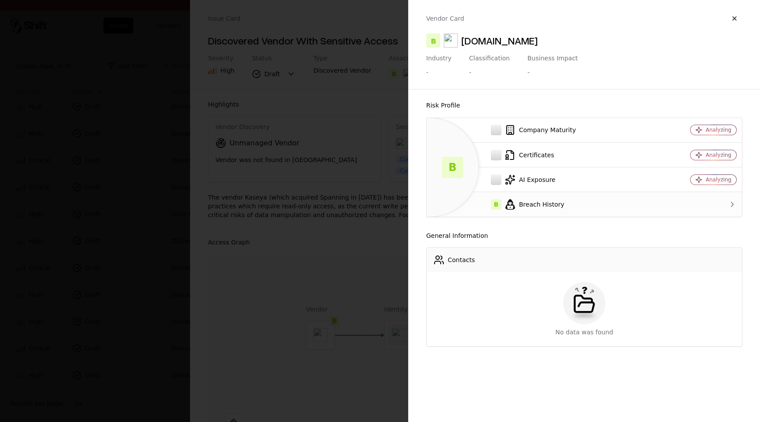
click at [588, 207] on div "B Breach History" at bounding box center [542, 204] width 217 height 11
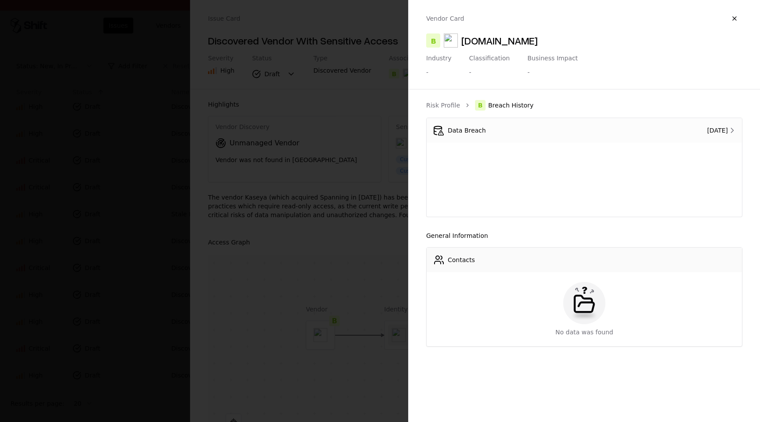
click at [470, 132] on div "Data Breach" at bounding box center [525, 130] width 182 height 11
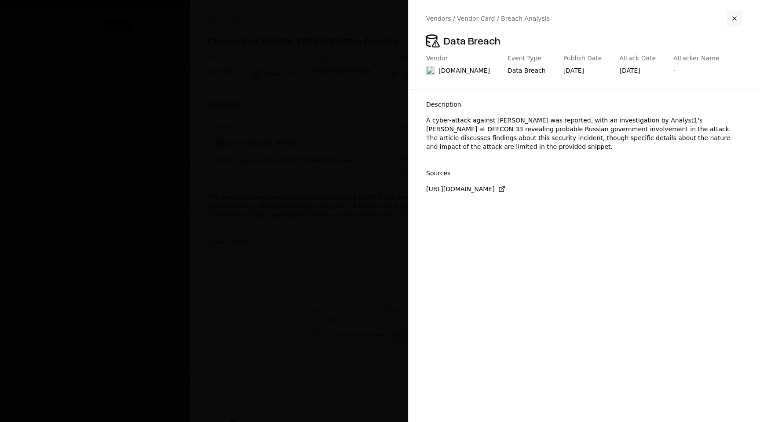
click at [730, 17] on button "button" at bounding box center [735, 19] width 16 height 16
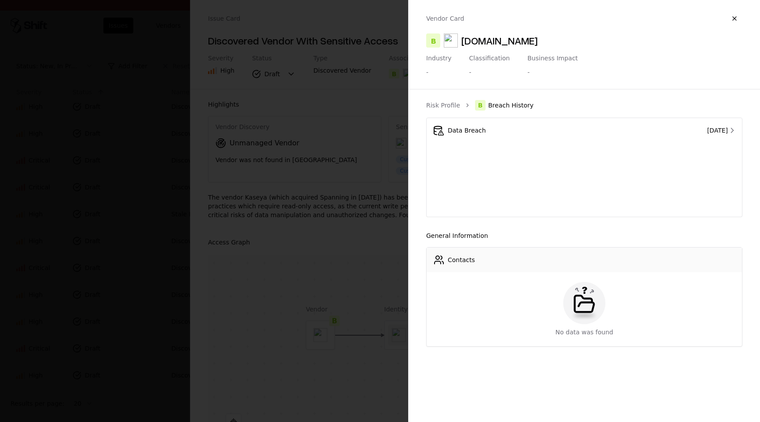
click at [730, 17] on button "button" at bounding box center [735, 19] width 16 height 16
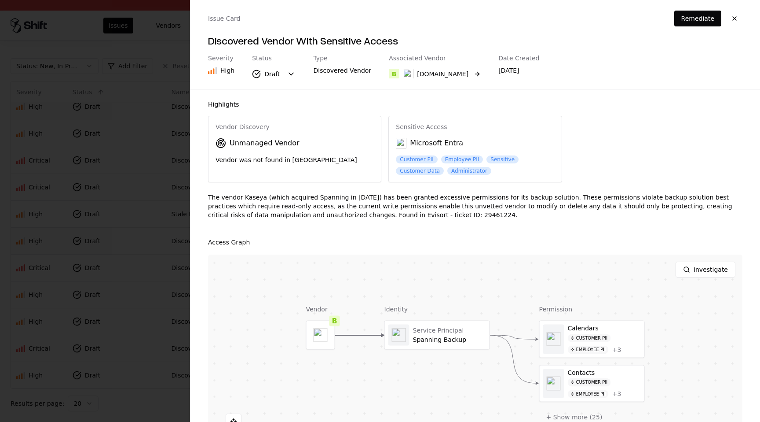
click at [426, 74] on div "[DOMAIN_NAME]" at bounding box center [442, 74] width 51 height 9
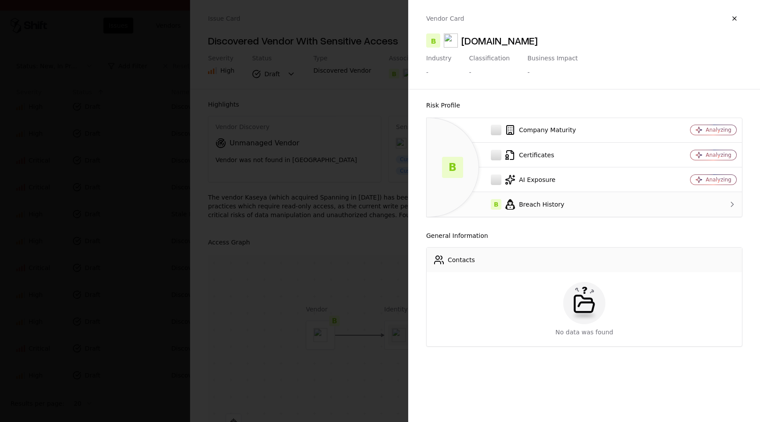
click at [525, 202] on div "B Breach History" at bounding box center [542, 204] width 217 height 11
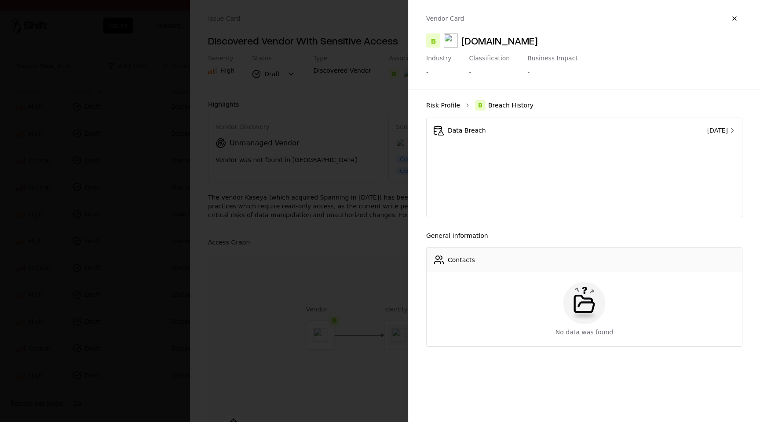
click at [454, 105] on link "Risk Profile" at bounding box center [443, 105] width 34 height 9
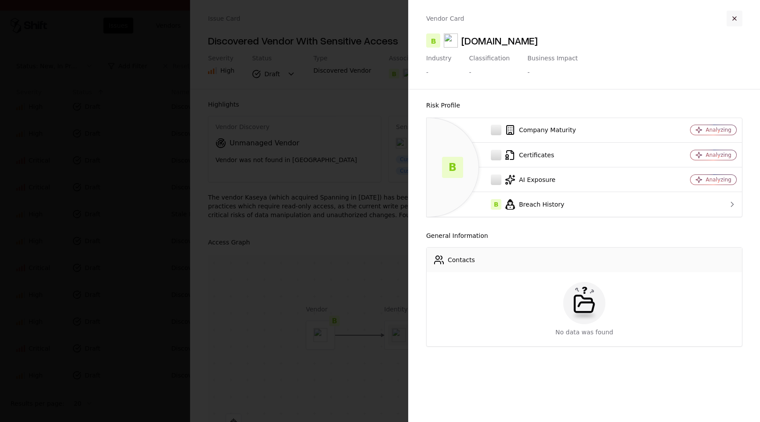
click at [734, 18] on button "button" at bounding box center [735, 19] width 16 height 16
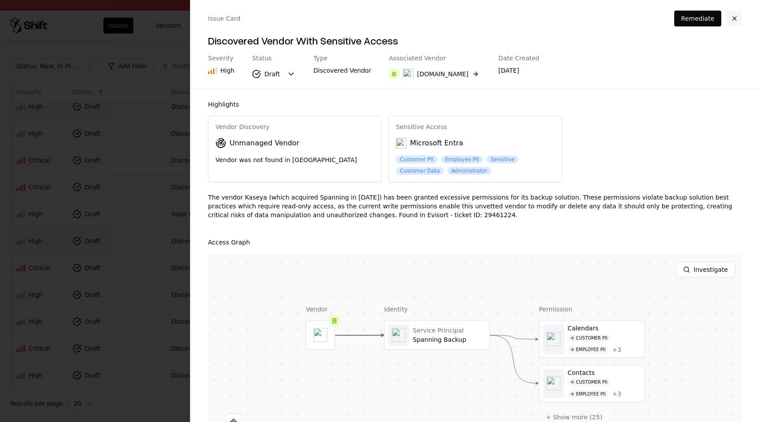
click at [734, 16] on button "button" at bounding box center [735, 19] width 16 height 16
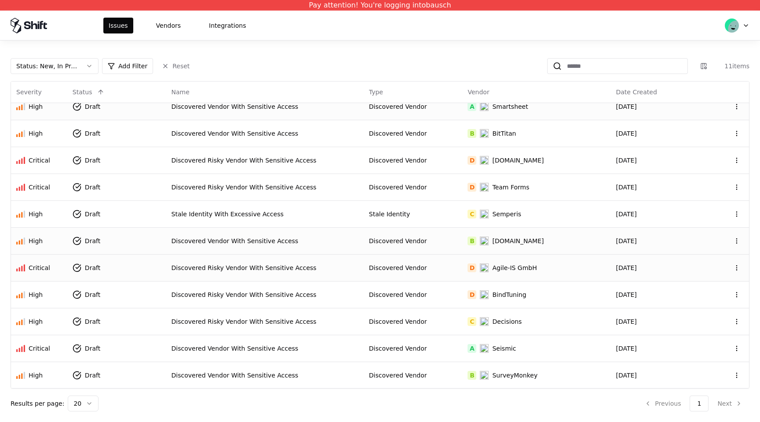
click at [507, 265] on div "Agile-IS GmbH" at bounding box center [514, 267] width 44 height 9
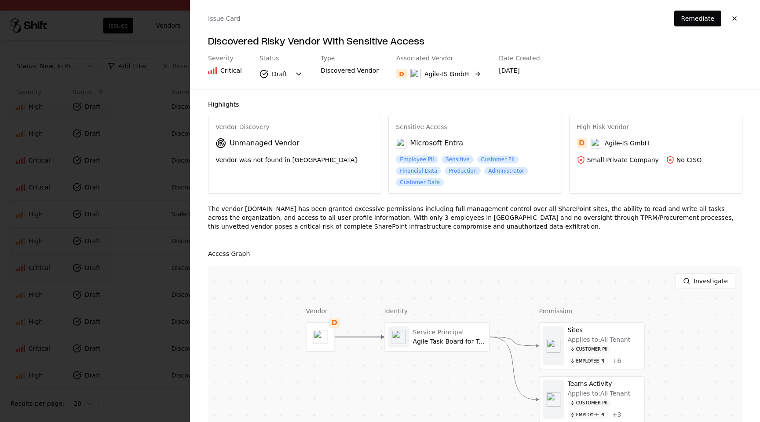
click at [468, 71] on button "D Agile-IS GmbH" at bounding box center [439, 74] width 85 height 16
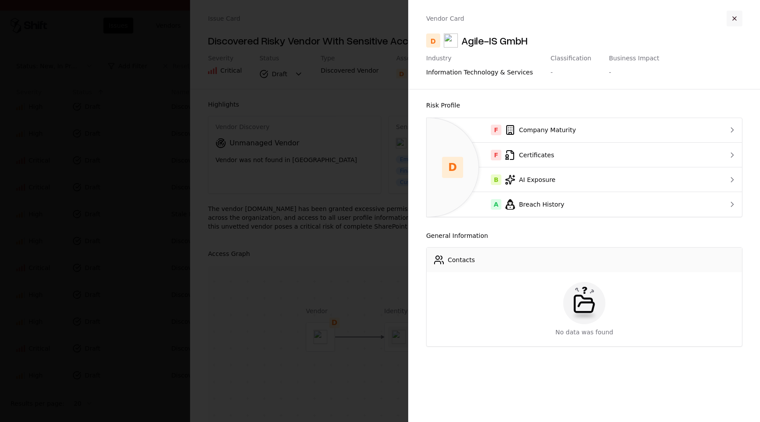
click at [731, 14] on button "button" at bounding box center [735, 19] width 16 height 16
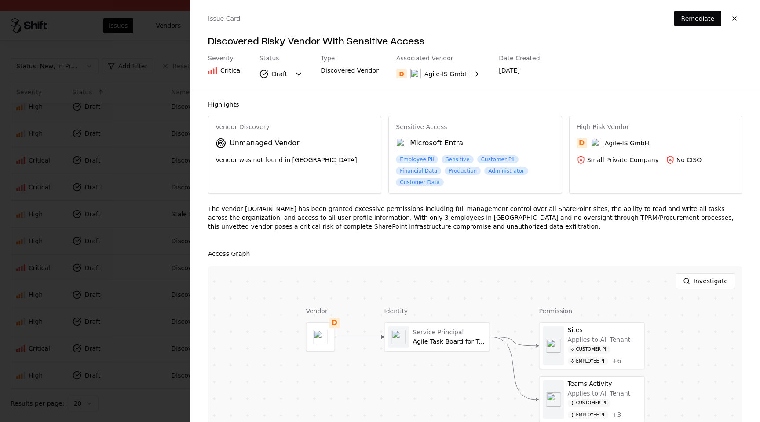
click at [731, 14] on button "button" at bounding box center [735, 19] width 16 height 16
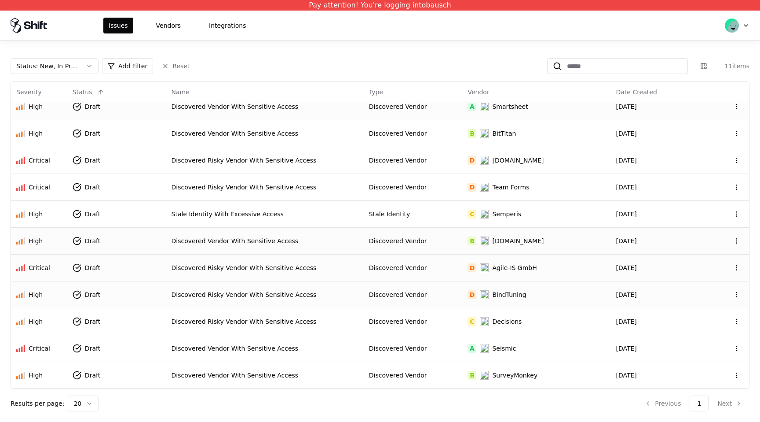
click at [508, 295] on div "BindTuning" at bounding box center [509, 294] width 34 height 9
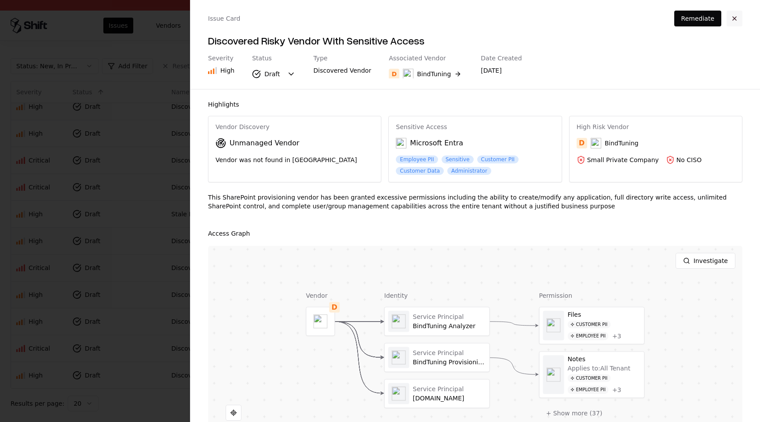
click at [735, 15] on button "button" at bounding box center [735, 19] width 16 height 16
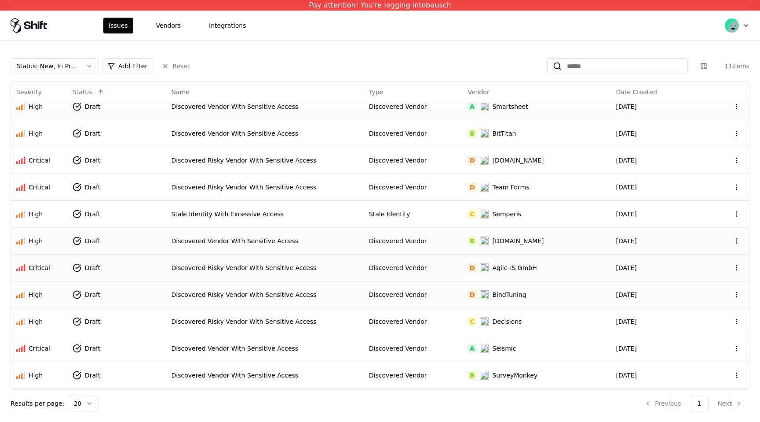
click at [514, 241] on div "[DOMAIN_NAME]" at bounding box center [517, 240] width 51 height 9
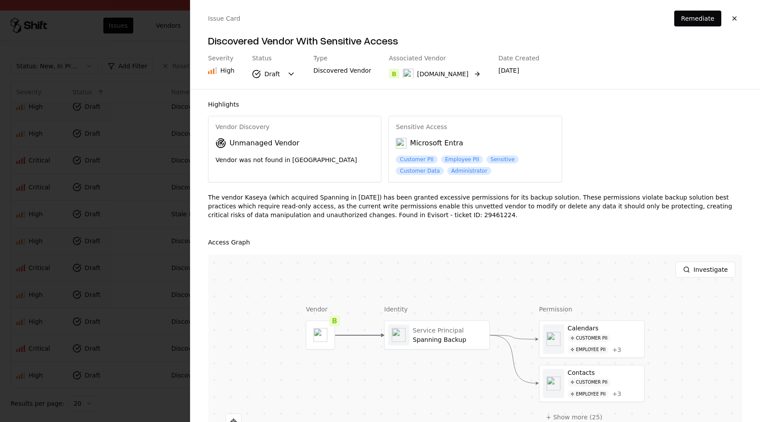
click at [452, 71] on button "B [DOMAIN_NAME]" at bounding box center [435, 74] width 92 height 16
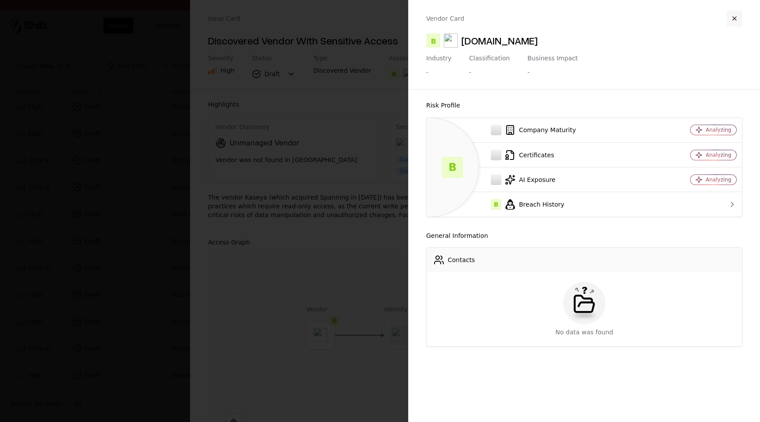
click at [735, 18] on button "button" at bounding box center [735, 19] width 16 height 16
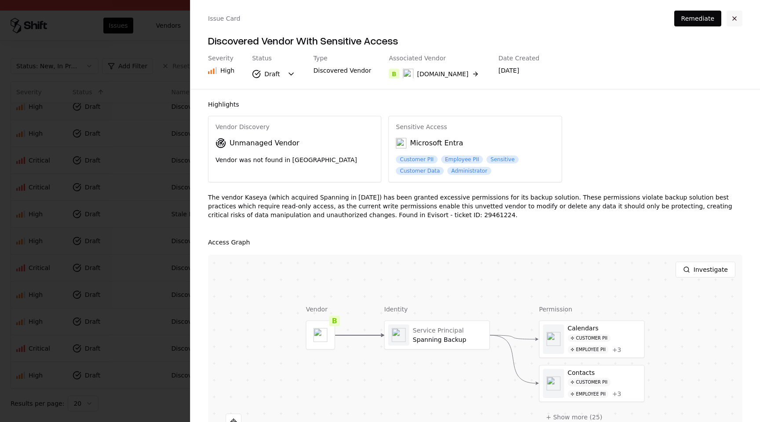
click at [735, 17] on button "button" at bounding box center [735, 19] width 16 height 16
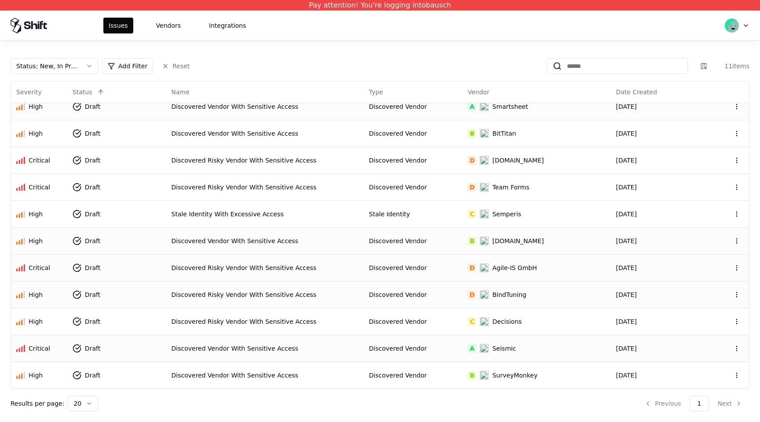
click at [506, 349] on div "Seismic" at bounding box center [504, 348] width 24 height 9
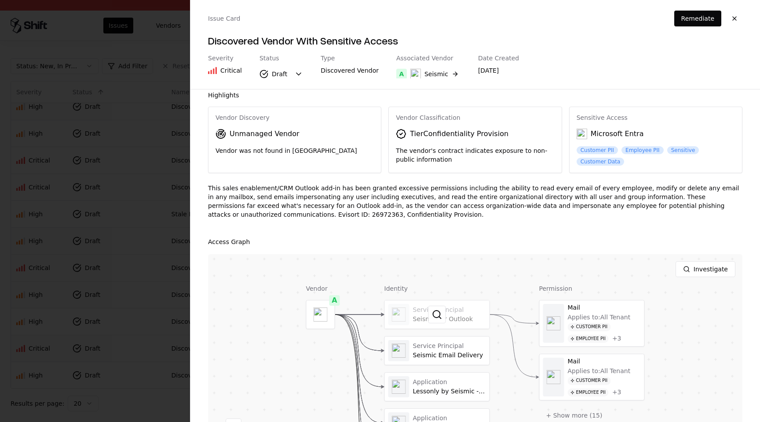
scroll to position [0, 0]
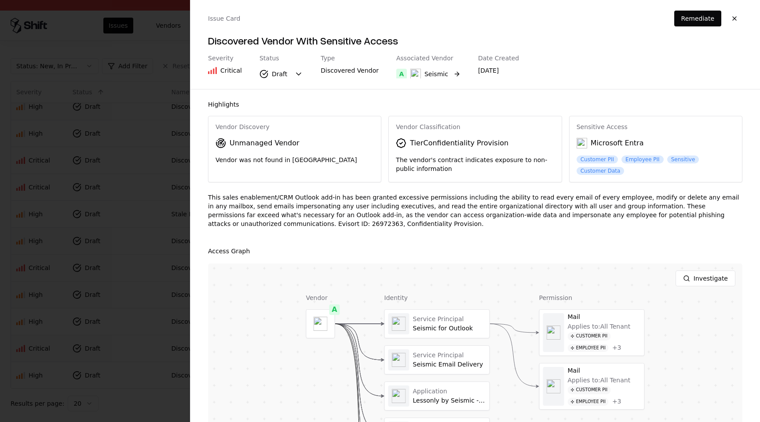
click at [447, 70] on button "A Seismic" at bounding box center [429, 74] width 64 height 16
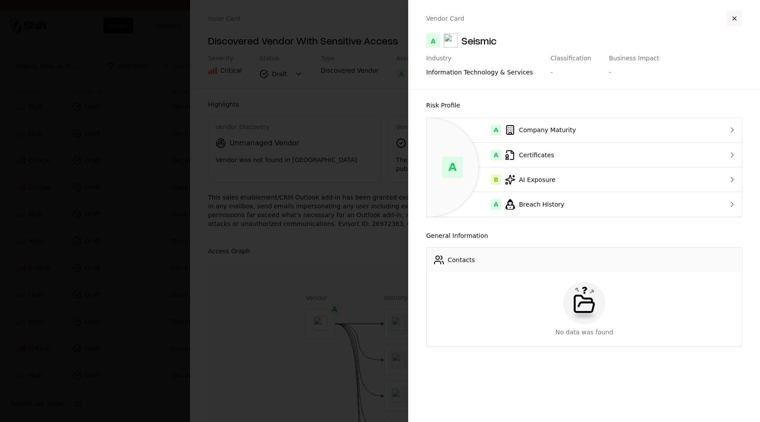
click at [735, 20] on button "button" at bounding box center [735, 19] width 16 height 16
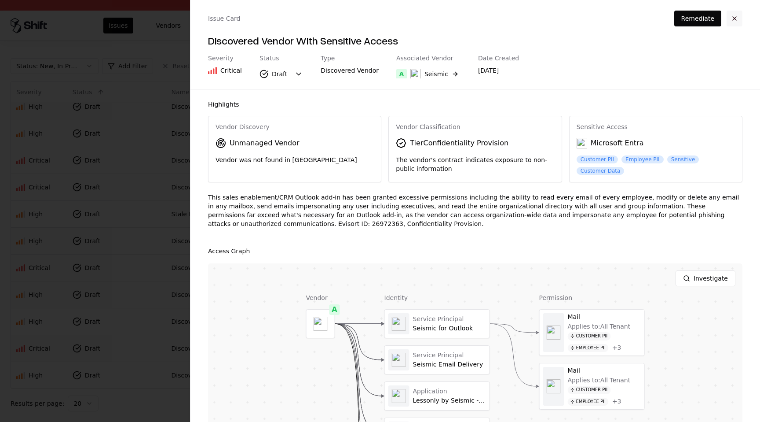
click at [735, 20] on button "button" at bounding box center [735, 19] width 16 height 16
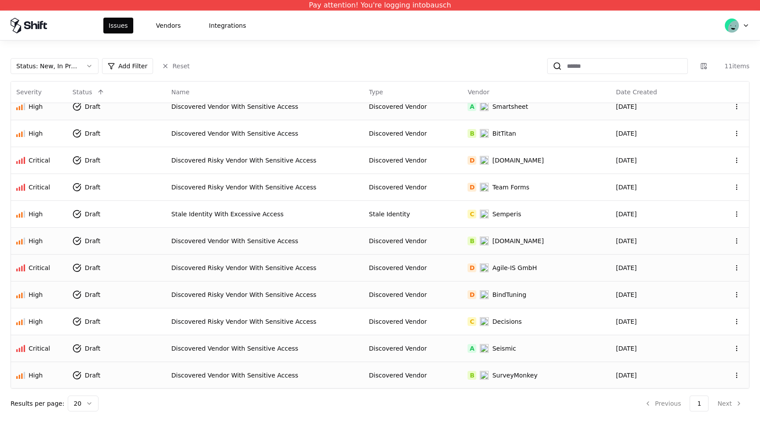
click at [398, 380] on td "Discovered Vendor" at bounding box center [413, 374] width 99 height 27
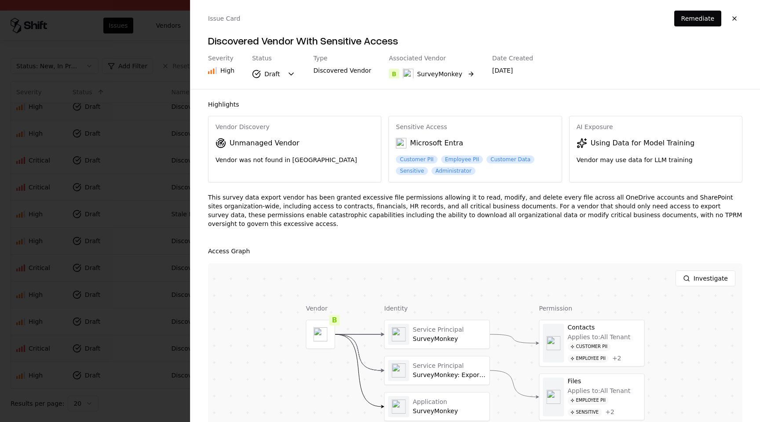
click at [459, 73] on button "B SurveyMonkey" at bounding box center [432, 74] width 86 height 16
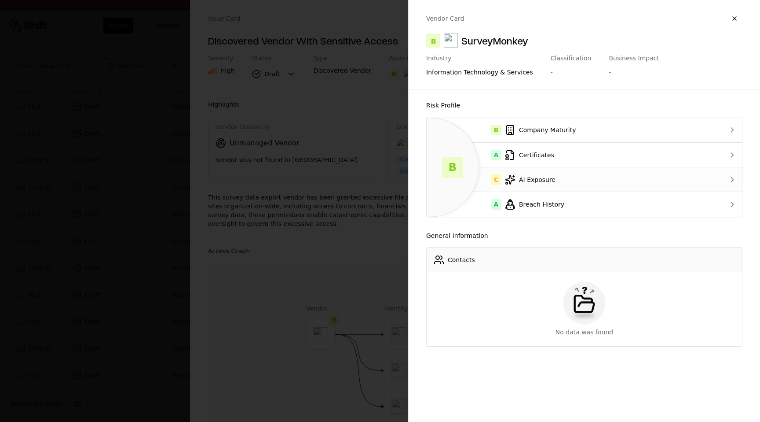
click at [592, 173] on td "C AI Exposure" at bounding box center [567, 179] width 281 height 25
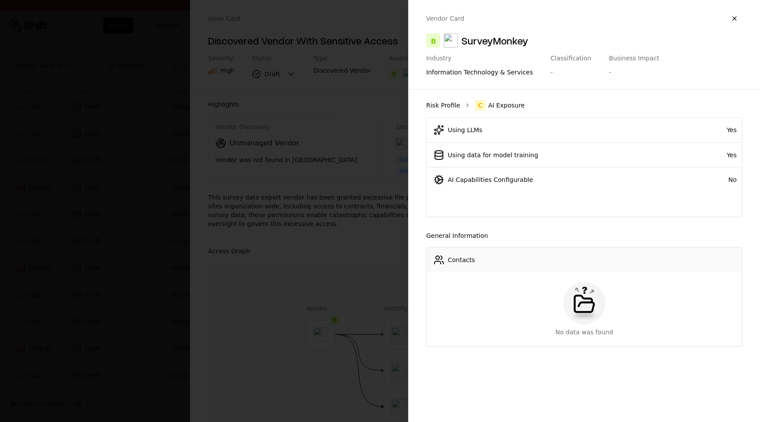
click at [439, 106] on link "Risk Profile" at bounding box center [443, 105] width 34 height 9
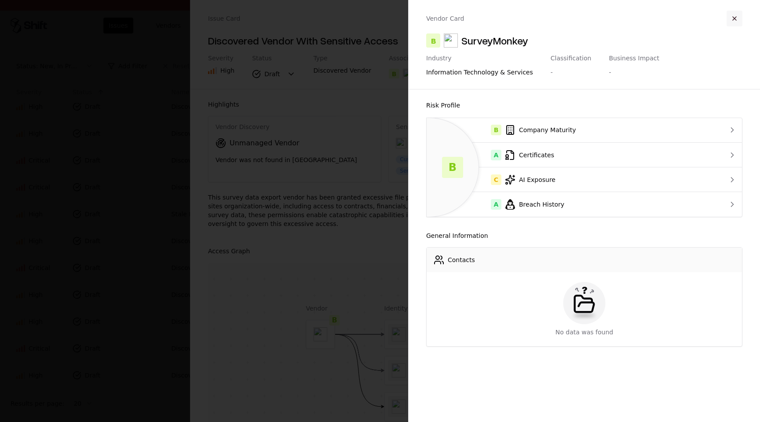
click at [739, 15] on button "button" at bounding box center [735, 19] width 16 height 16
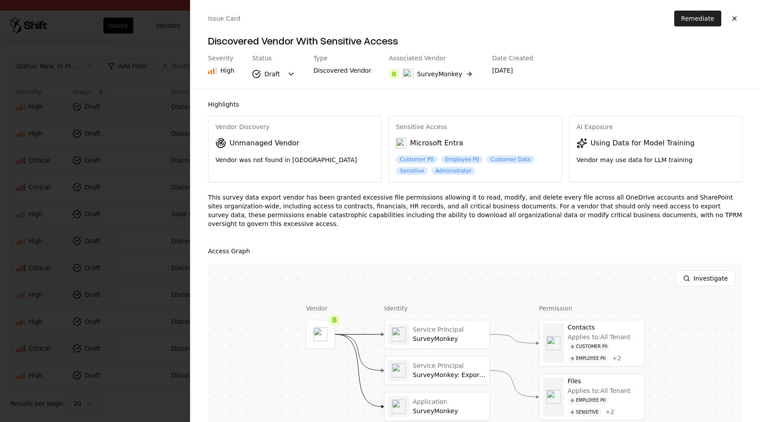
click at [694, 20] on button "Remediate" at bounding box center [698, 19] width 47 height 16
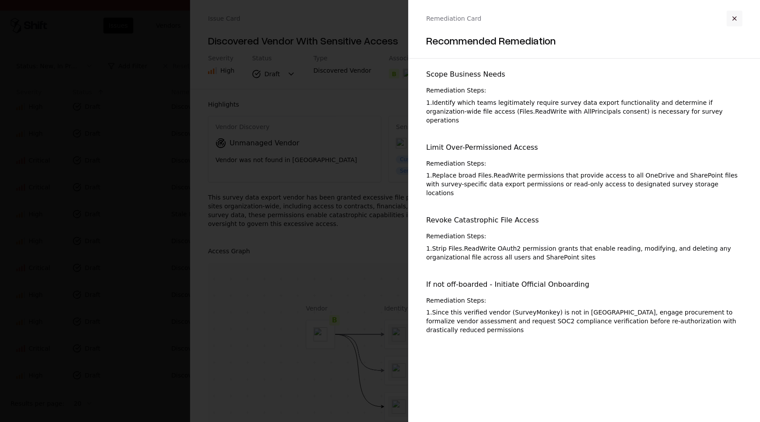
click at [739, 23] on button "button" at bounding box center [735, 19] width 16 height 16
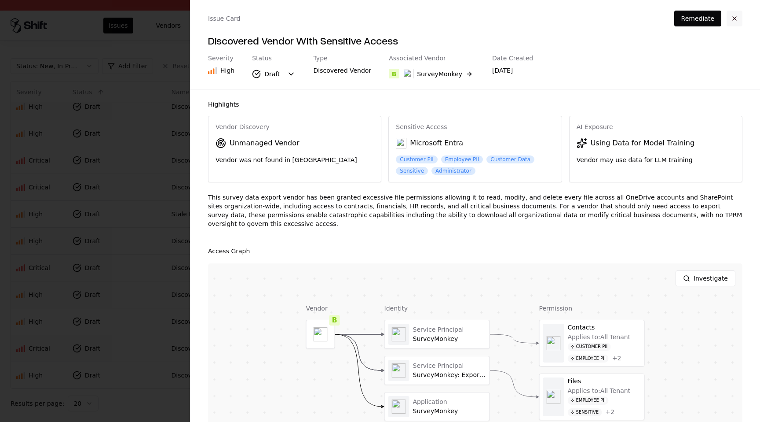
click at [737, 18] on button "button" at bounding box center [735, 19] width 16 height 16
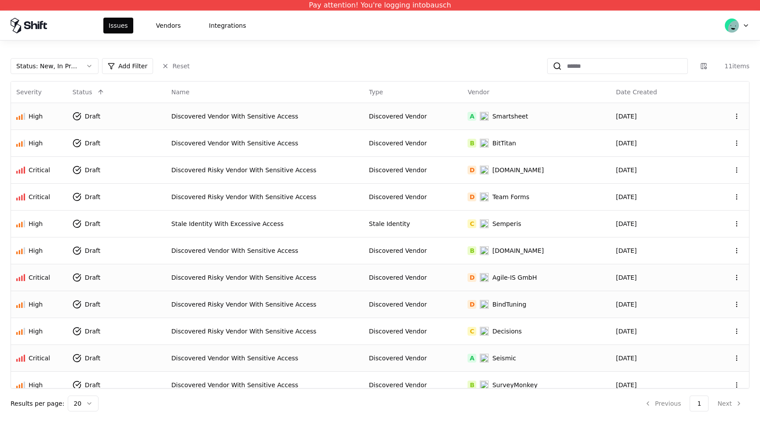
click at [520, 124] on td "A Smartsheet" at bounding box center [537, 116] width 148 height 27
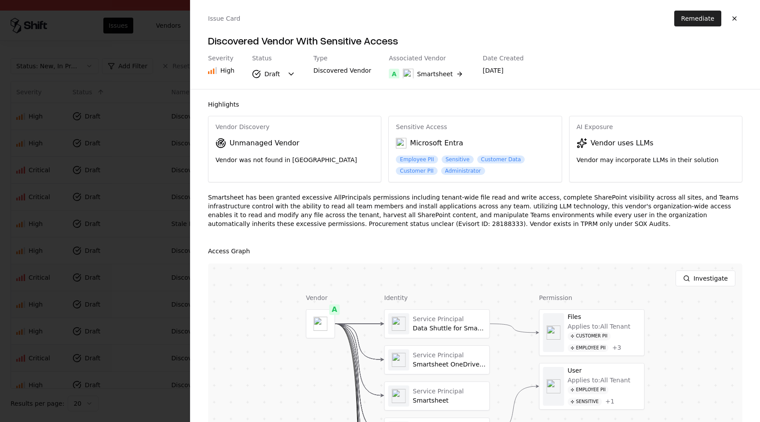
click at [687, 18] on button "Remediate" at bounding box center [698, 19] width 47 height 16
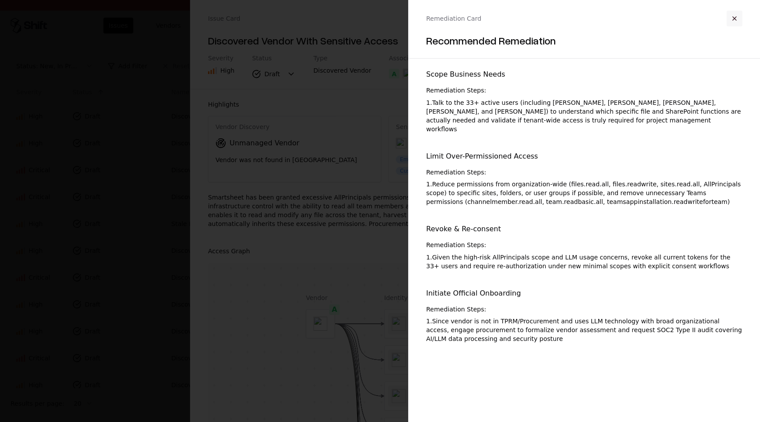
click at [736, 24] on button "button" at bounding box center [735, 19] width 16 height 16
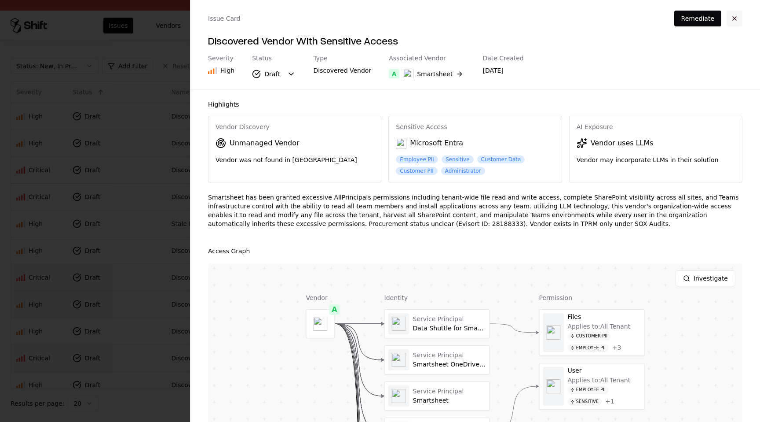
click at [737, 18] on button "button" at bounding box center [735, 19] width 16 height 16
